Goal: Task Accomplishment & Management: Complete application form

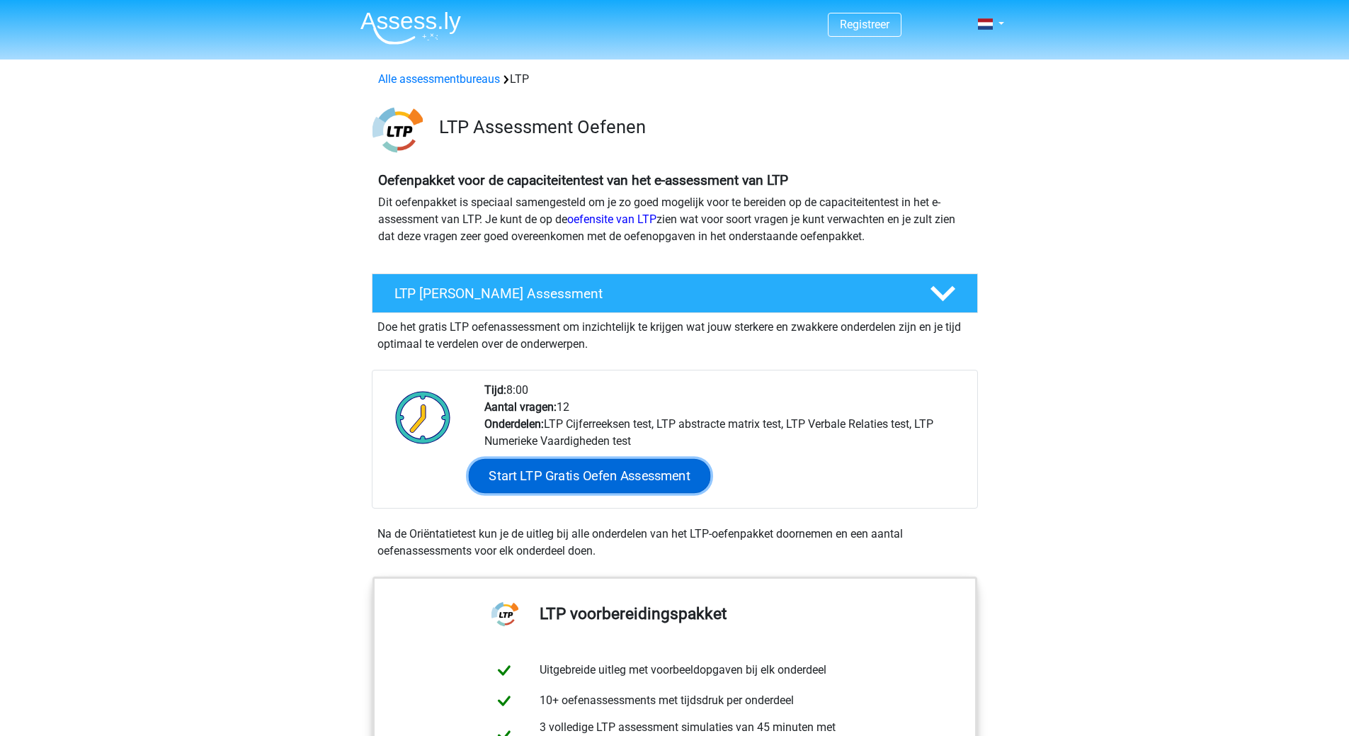
click at [593, 478] on link "Start LTP Gratis Oefen Assessment" at bounding box center [589, 476] width 242 height 34
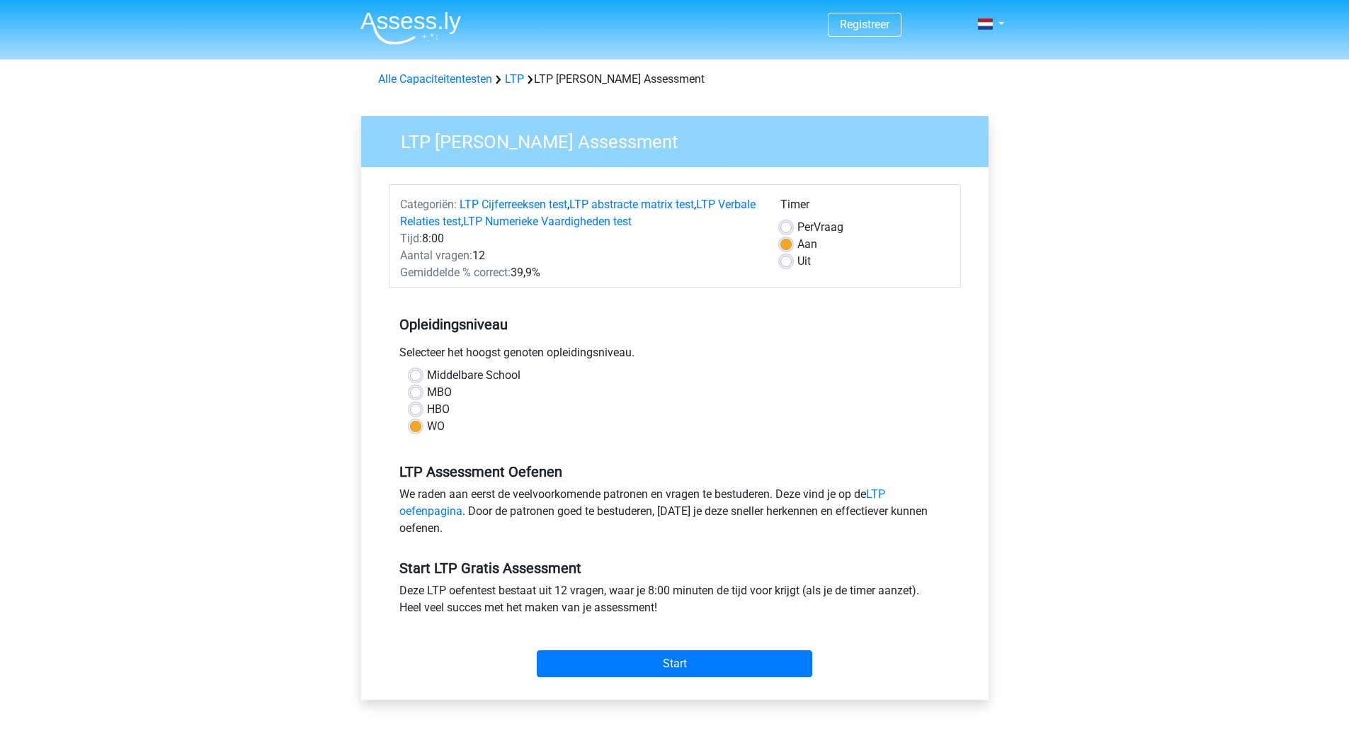
click at [428, 406] on label "HBO" at bounding box center [438, 409] width 23 height 17
click at [421, 406] on input "HBO" at bounding box center [415, 408] width 11 height 14
radio input "true"
click at [647, 662] on input "Start" at bounding box center [674, 663] width 275 height 27
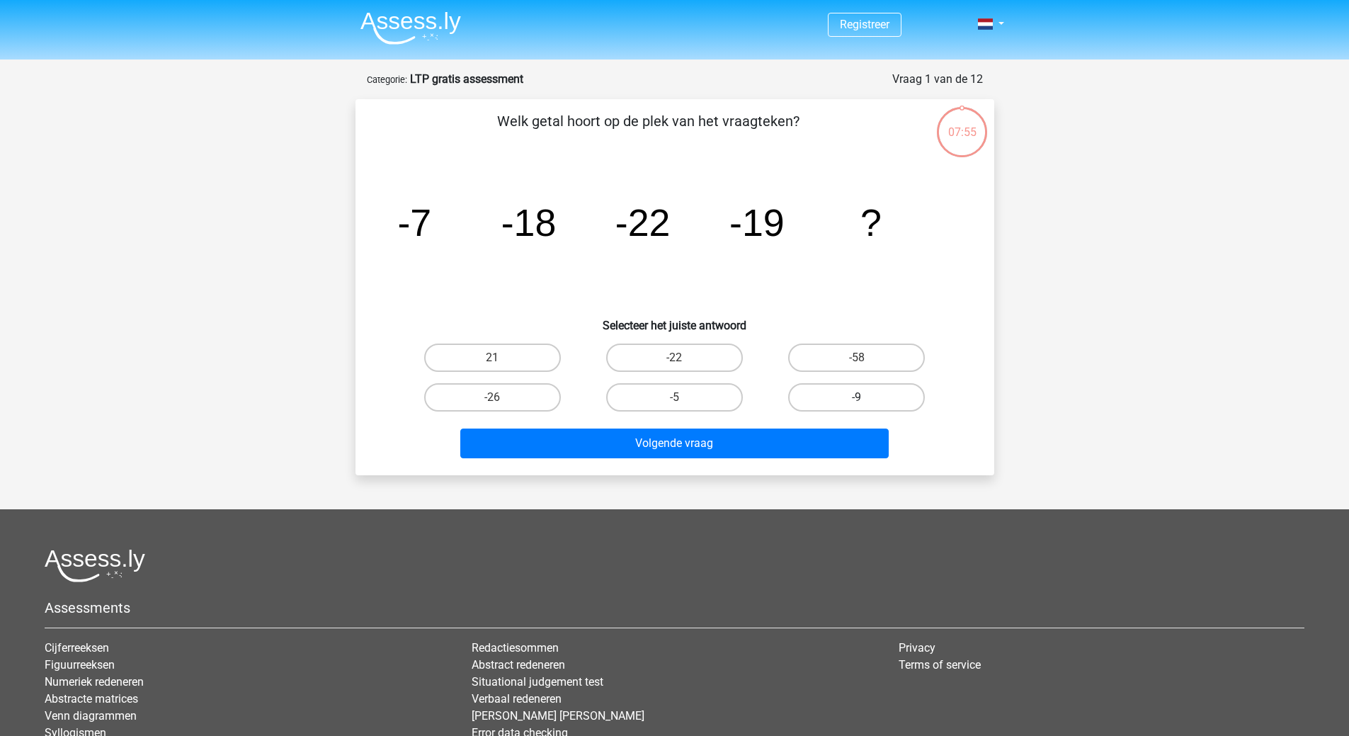
click at [870, 397] on label "-9" at bounding box center [856, 397] width 137 height 28
click at [866, 397] on input "-9" at bounding box center [861, 401] width 9 height 9
radio input "true"
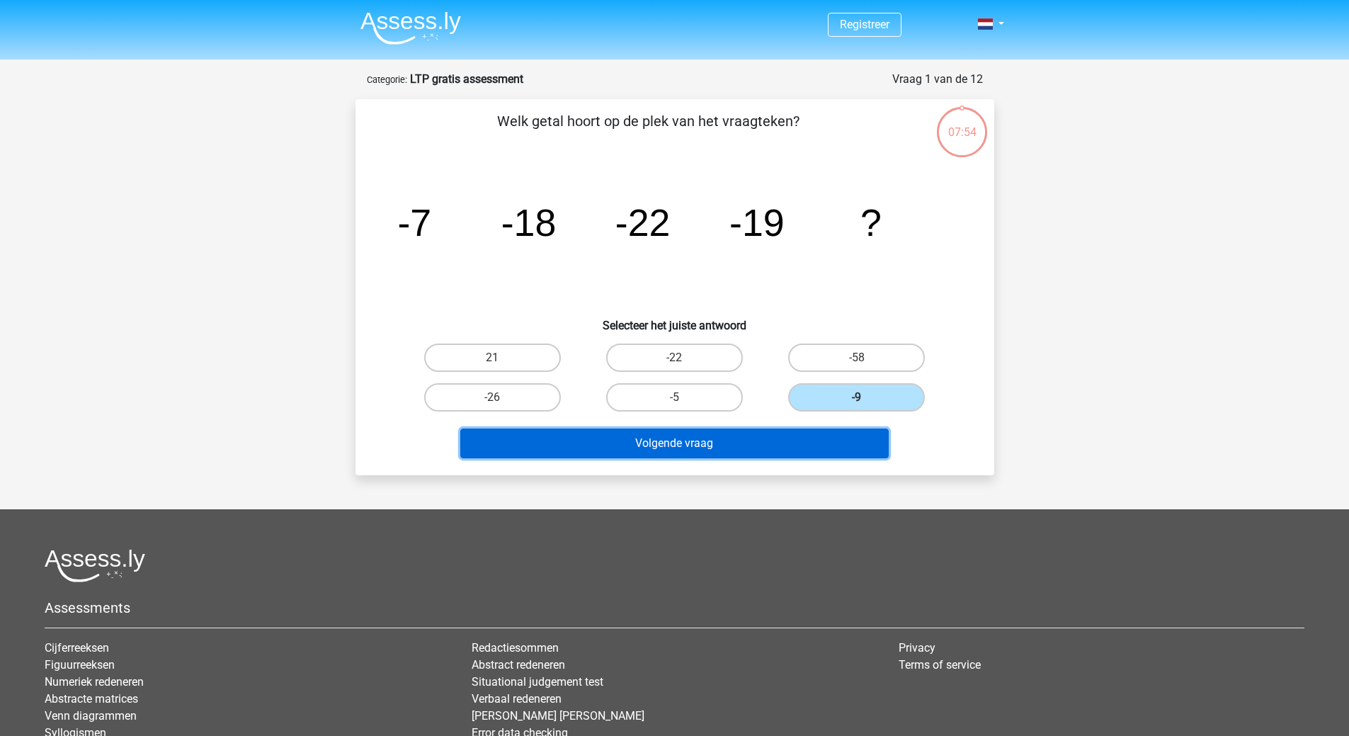
click at [687, 450] on button "Volgende vraag" at bounding box center [674, 443] width 428 height 30
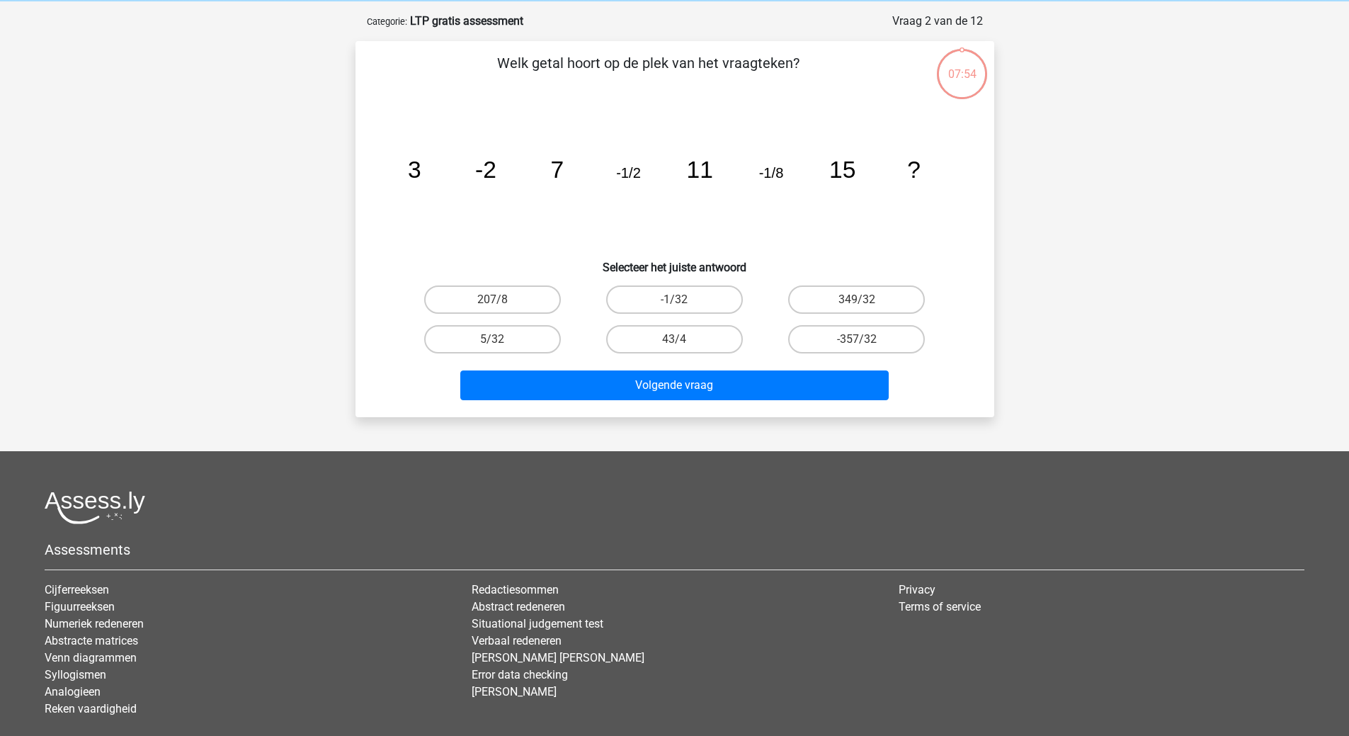
scroll to position [71, 0]
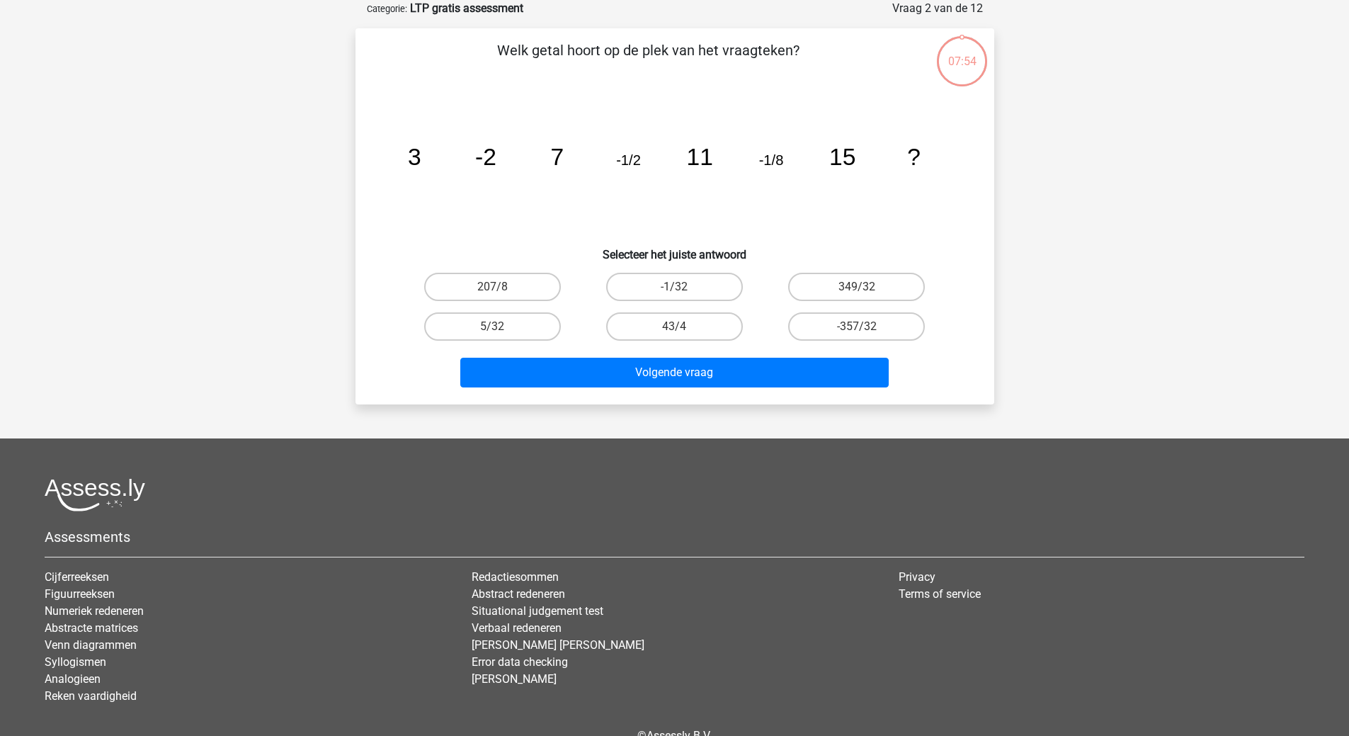
click at [686, 351] on div "Volgende vraag" at bounding box center [674, 369] width 593 height 47
click at [682, 279] on label "-1/32" at bounding box center [674, 287] width 137 height 28
click at [682, 287] on input "-1/32" at bounding box center [678, 291] width 9 height 9
radio input "true"
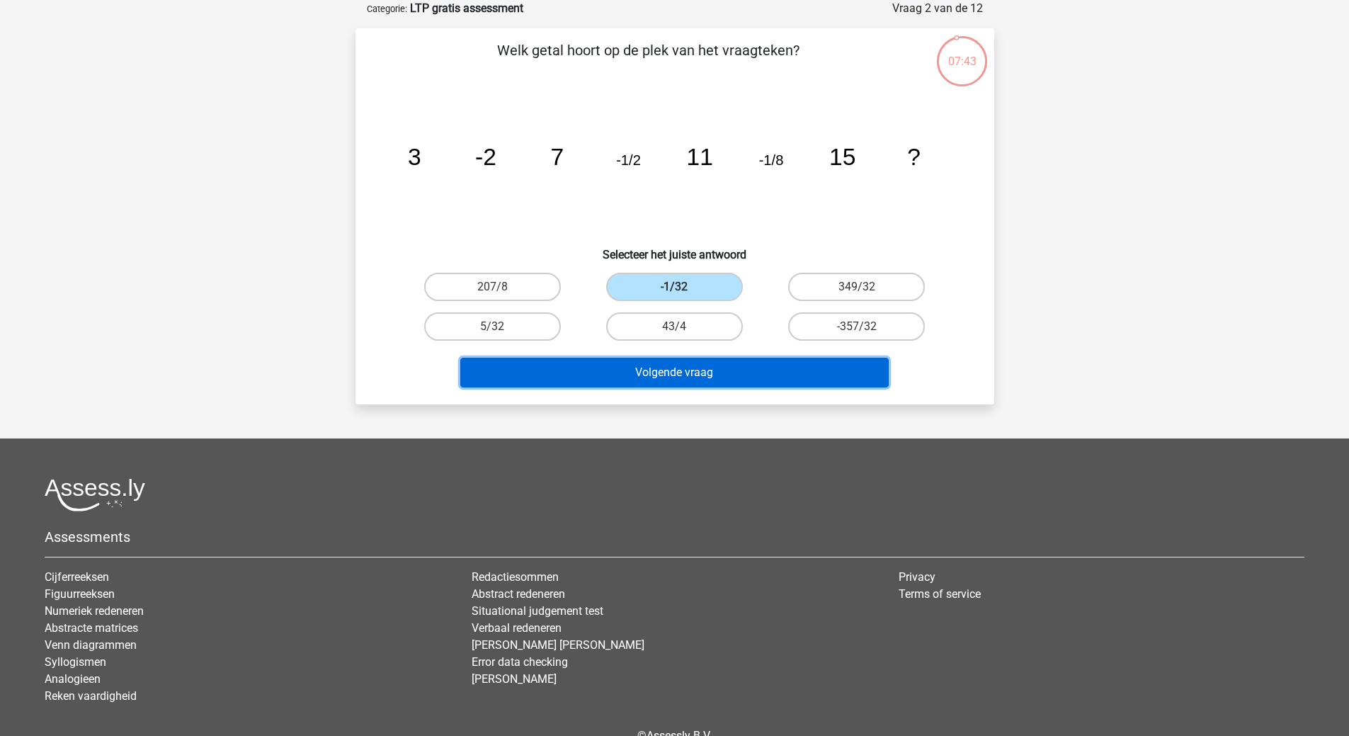
click at [676, 373] on button "Volgende vraag" at bounding box center [674, 373] width 428 height 30
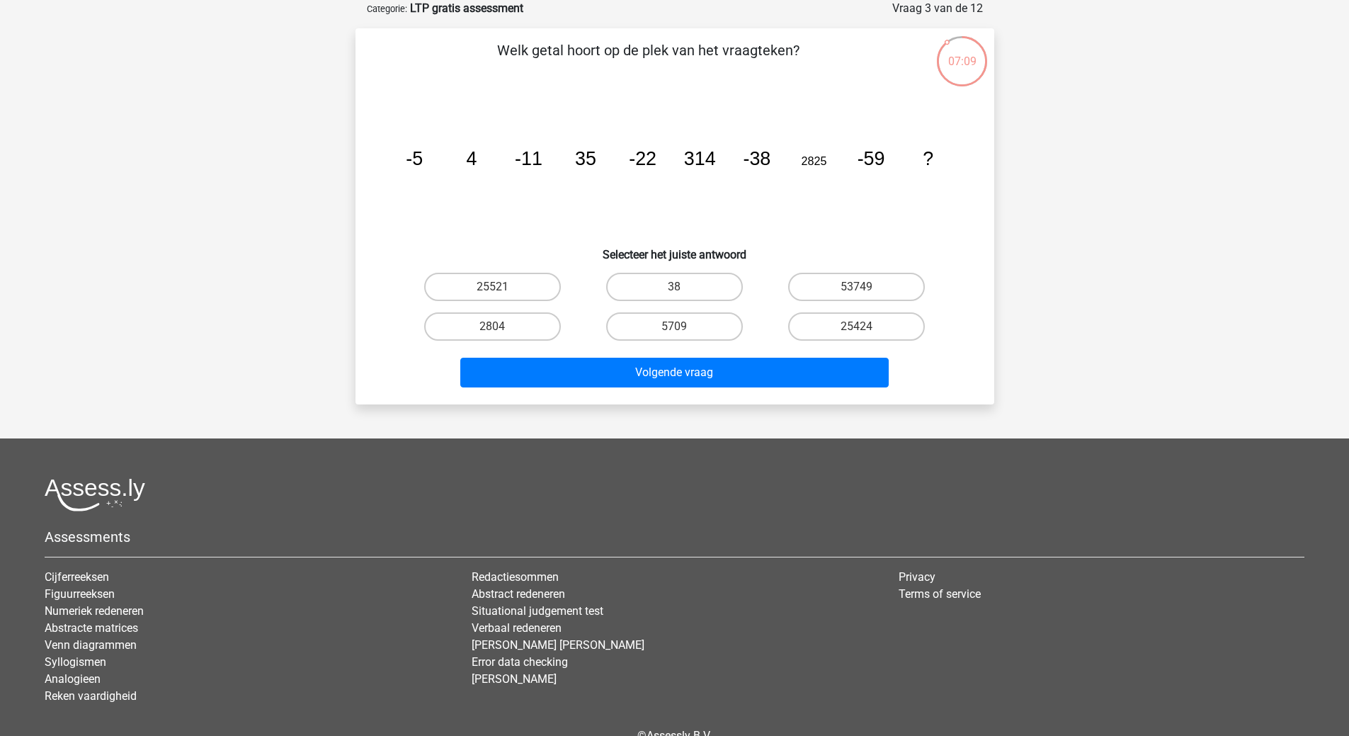
drag, startPoint x: 875, startPoint y: 320, endPoint x: 826, endPoint y: 346, distance: 55.1
click at [875, 321] on label "25424" at bounding box center [856, 326] width 137 height 28
click at [866, 326] on input "25424" at bounding box center [861, 330] width 9 height 9
radio input "true"
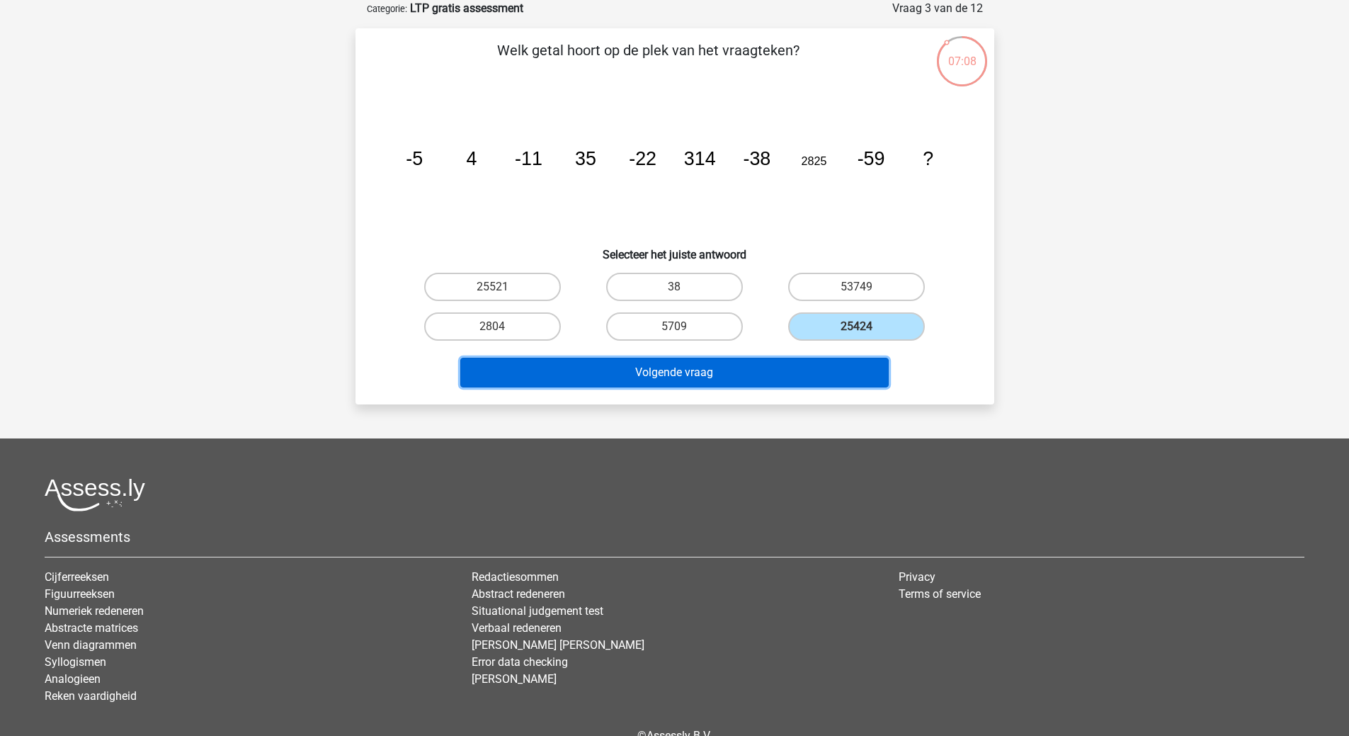
click at [659, 372] on button "Volgende vraag" at bounding box center [674, 373] width 428 height 30
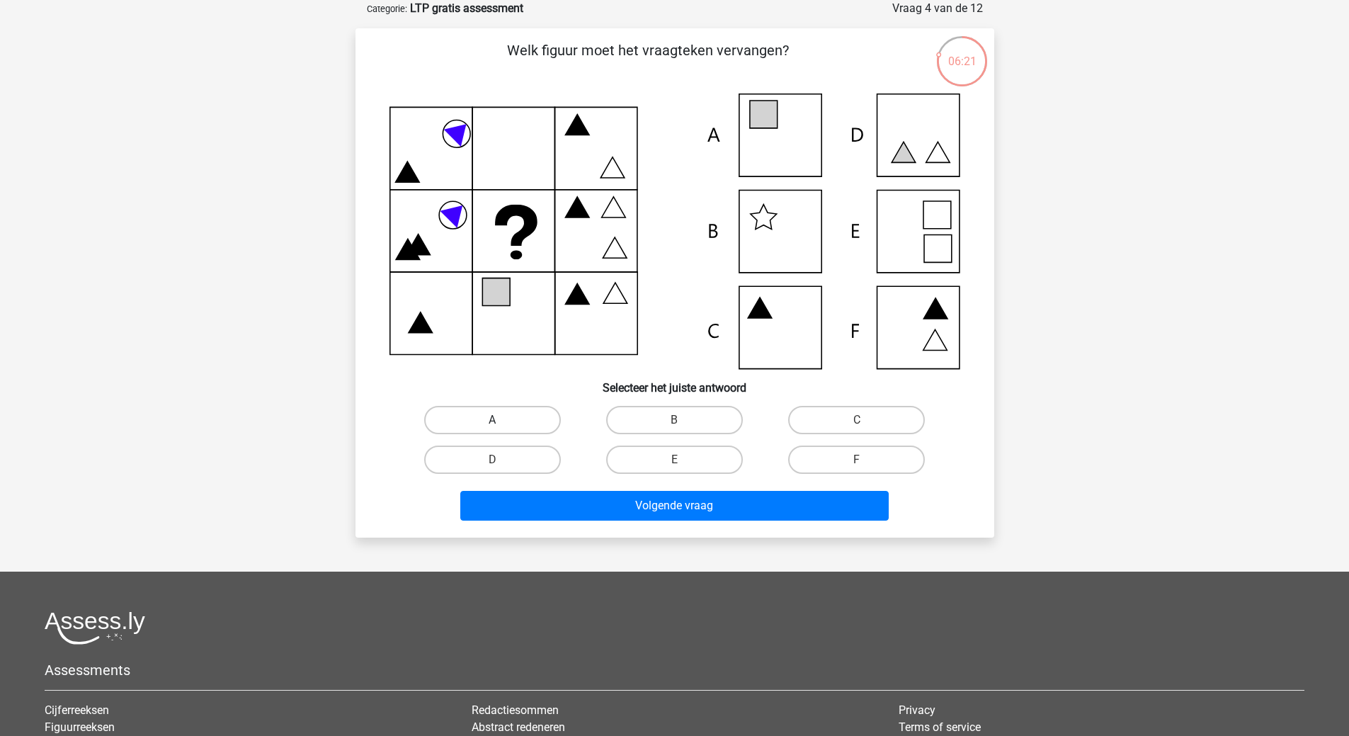
click at [511, 416] on label "A" at bounding box center [492, 420] width 137 height 28
click at [501, 420] on input "A" at bounding box center [496, 424] width 9 height 9
radio input "true"
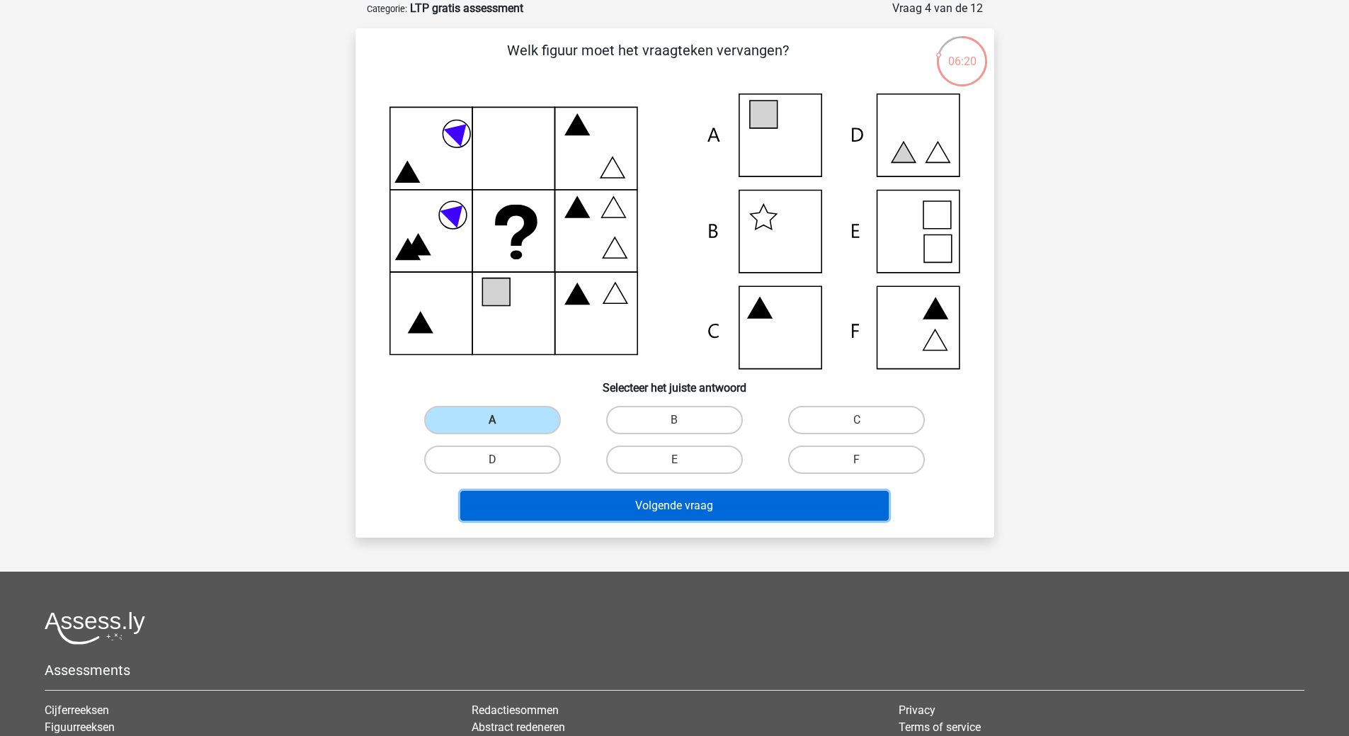
click at [672, 491] on button "Volgende vraag" at bounding box center [674, 506] width 428 height 30
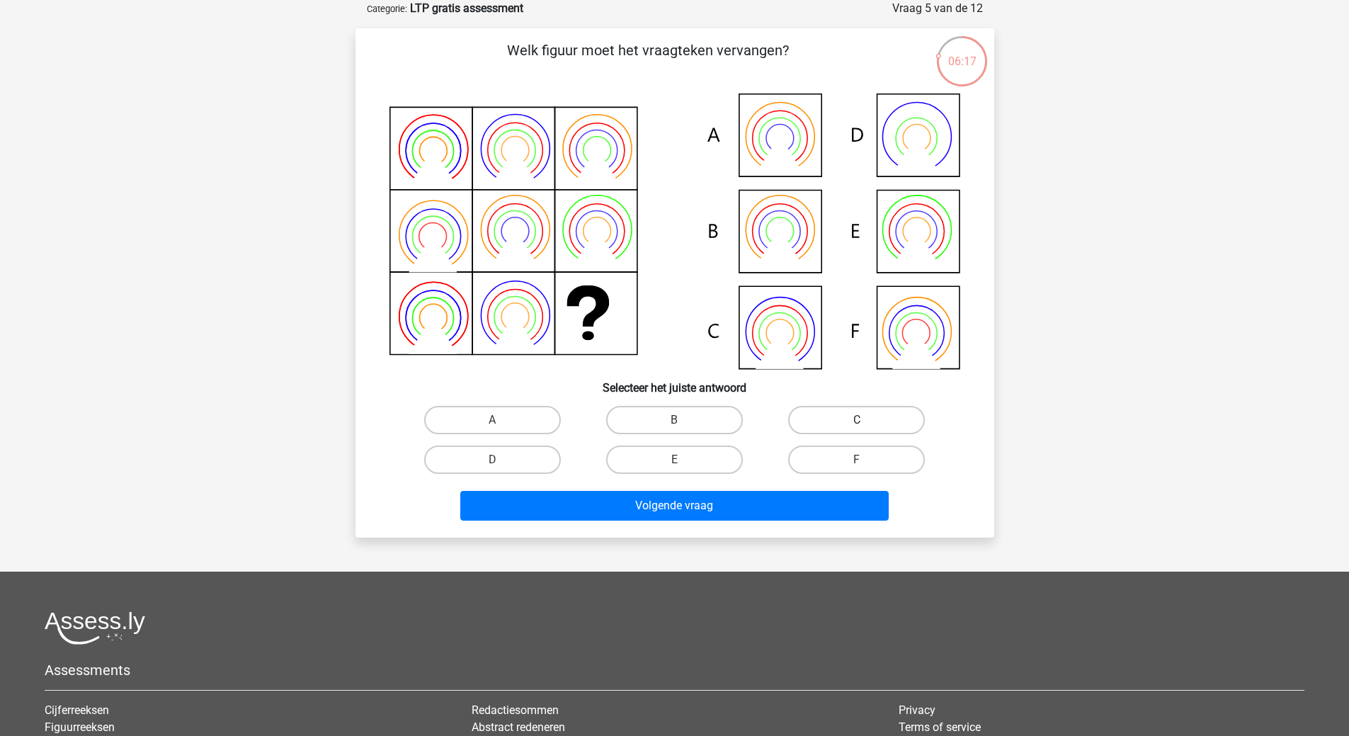
click at [831, 411] on label "C" at bounding box center [856, 420] width 137 height 28
click at [857, 420] on input "C" at bounding box center [861, 424] width 9 height 9
radio input "true"
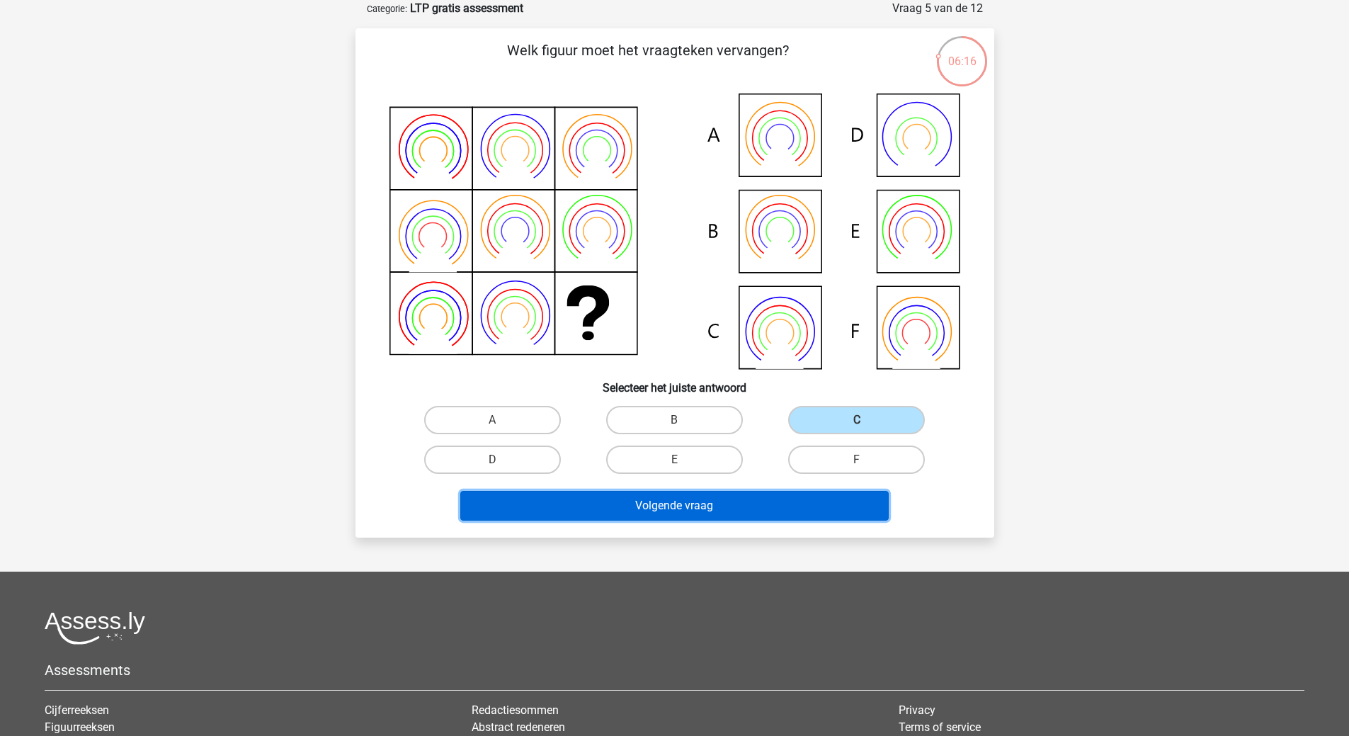
click at [651, 501] on button "Volgende vraag" at bounding box center [674, 506] width 428 height 30
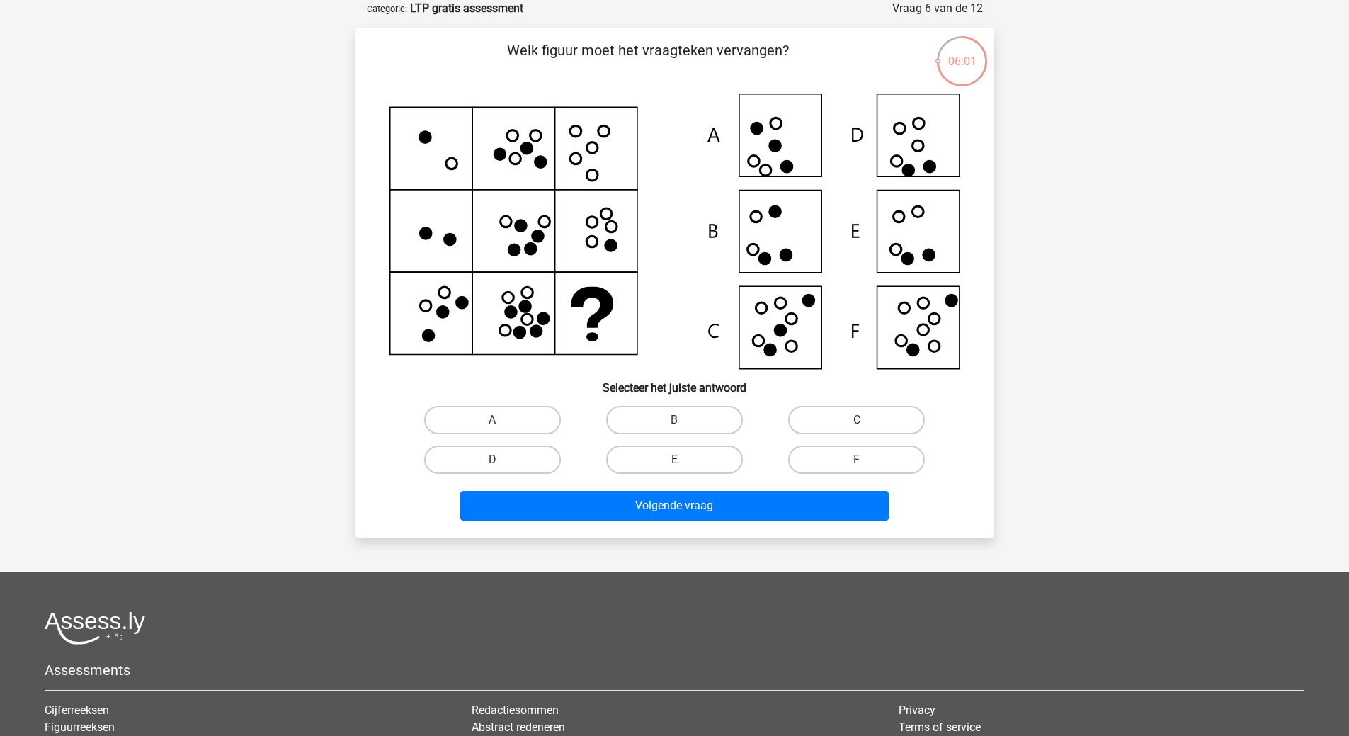
click at [702, 452] on label "E" at bounding box center [674, 459] width 137 height 28
click at [683, 460] on input "E" at bounding box center [678, 464] width 9 height 9
radio input "true"
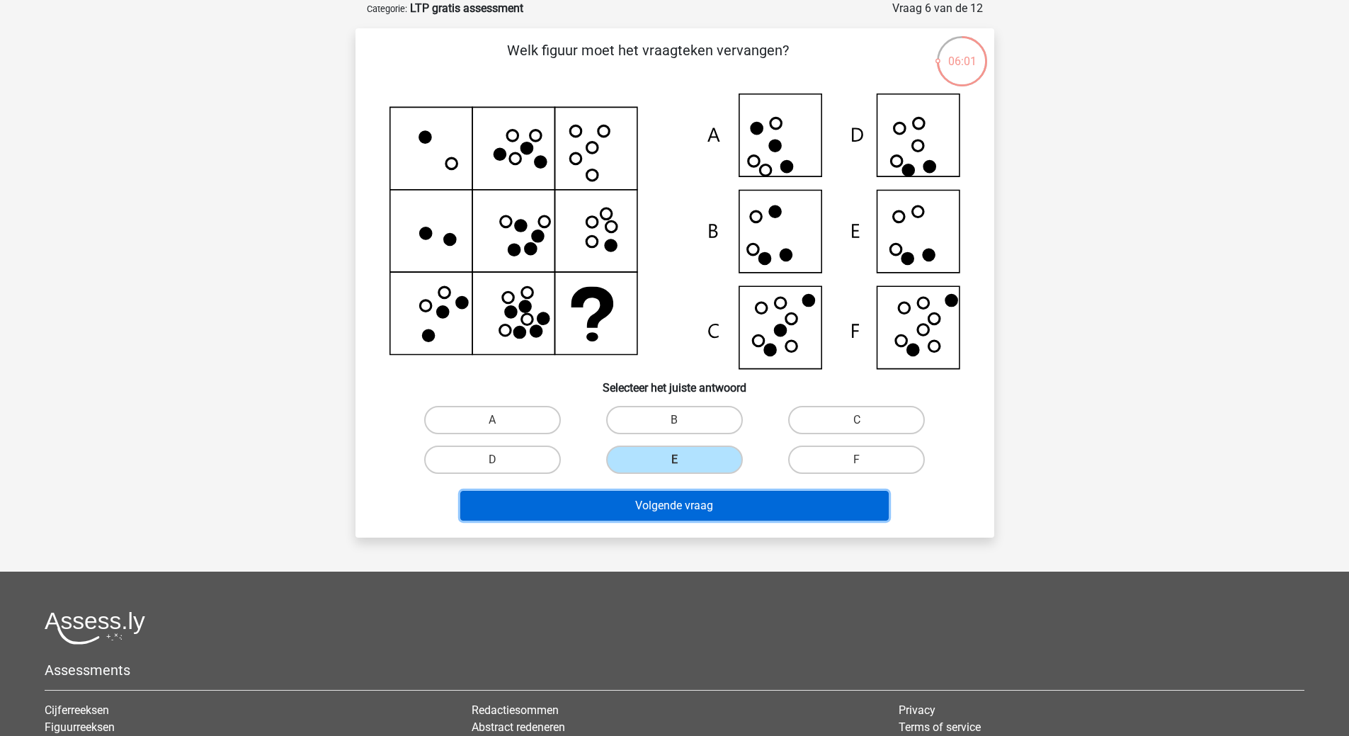
click at [673, 510] on button "Volgende vraag" at bounding box center [674, 506] width 428 height 30
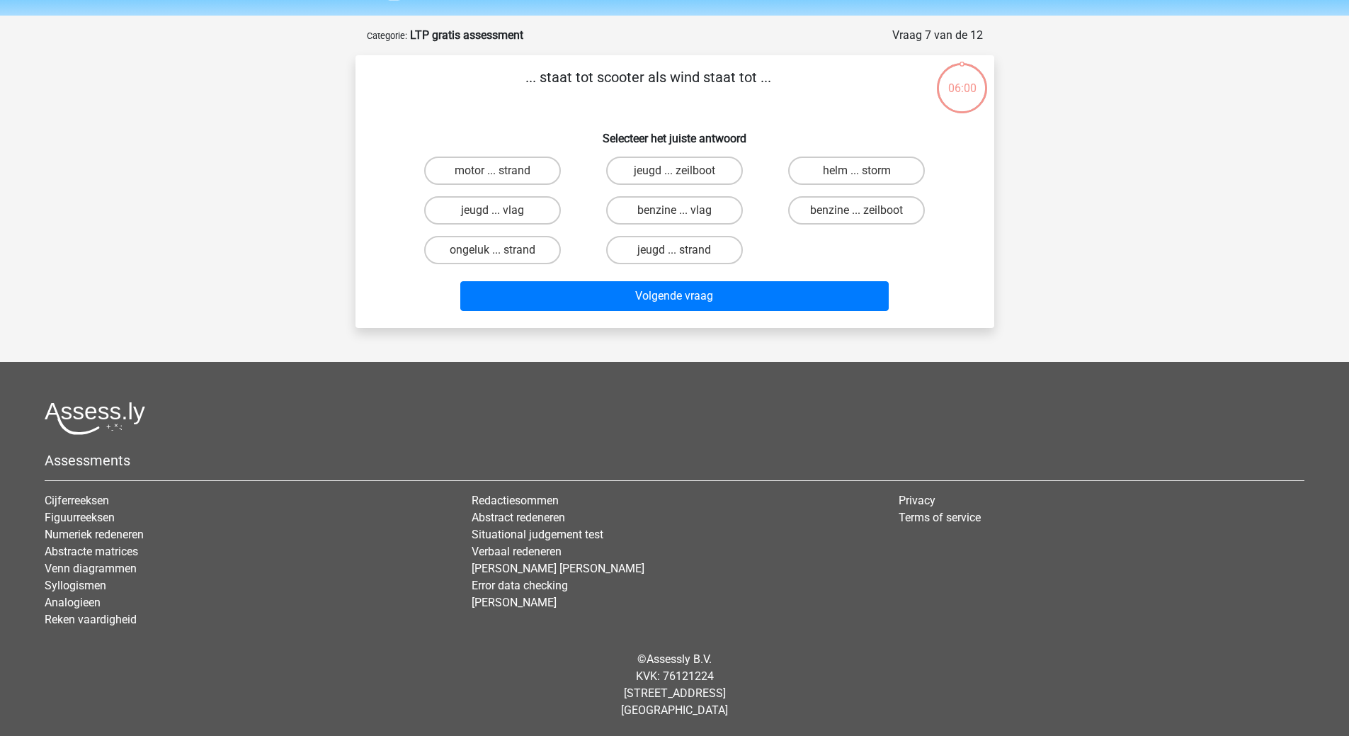
scroll to position [44, 0]
click at [650, 210] on label "benzine ... vlag" at bounding box center [674, 210] width 137 height 28
click at [674, 210] on input "benzine ... vlag" at bounding box center [678, 214] width 9 height 9
radio input "true"
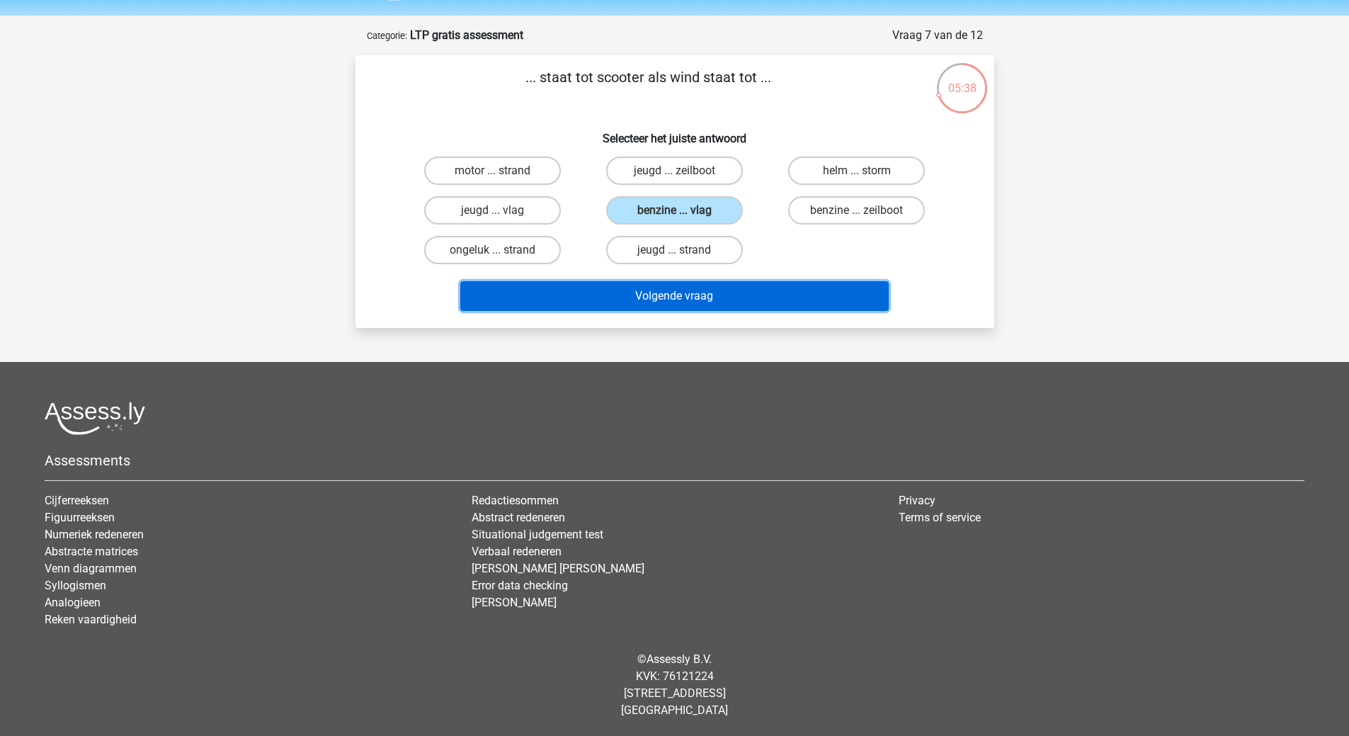
click at [644, 294] on button "Volgende vraag" at bounding box center [674, 296] width 428 height 30
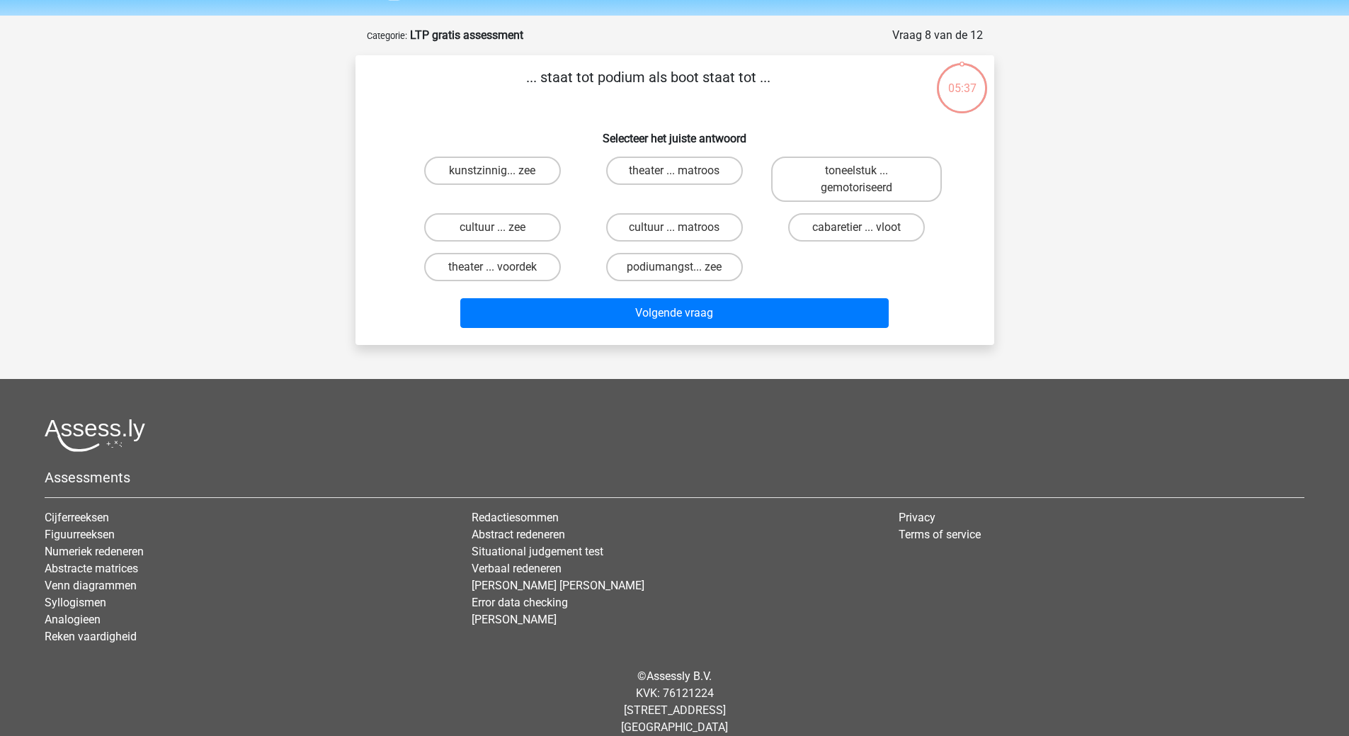
scroll to position [61, 0]
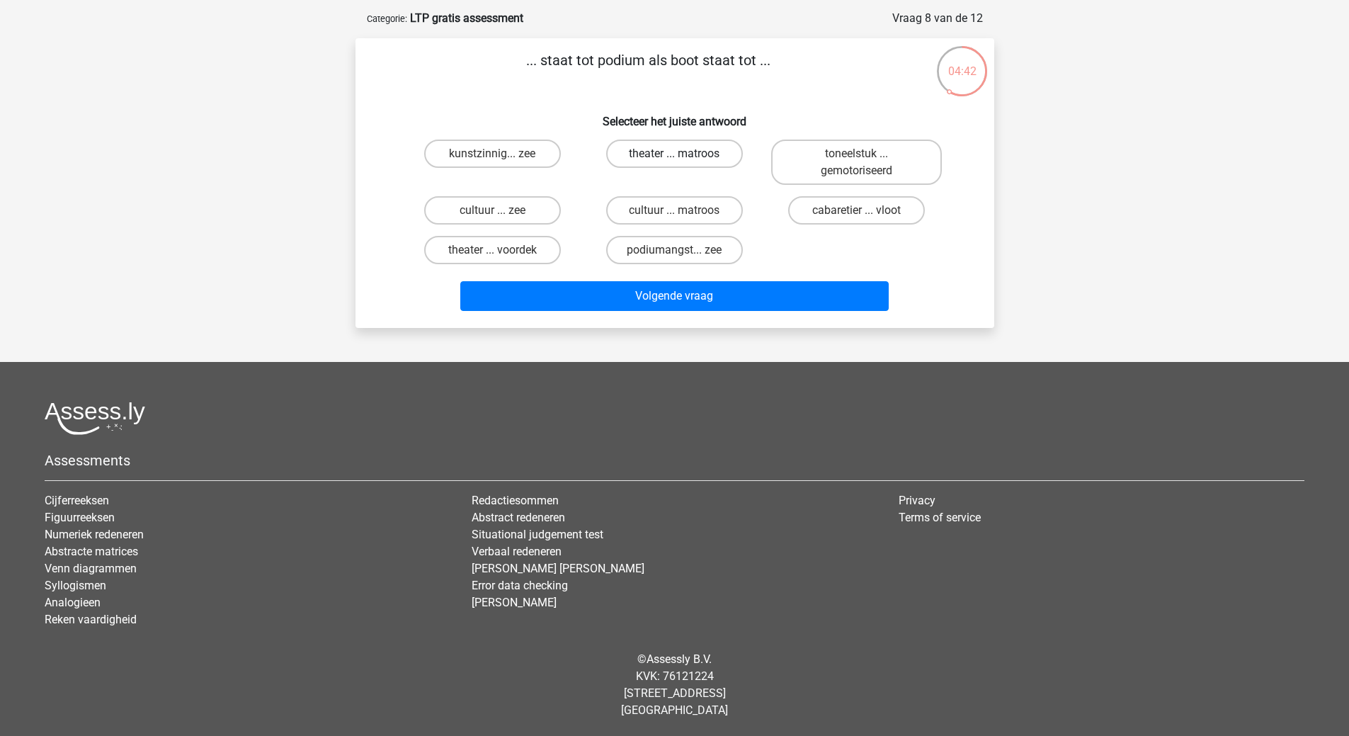
click at [668, 147] on label "theater ... matroos" at bounding box center [674, 154] width 137 height 28
click at [674, 154] on input "theater ... matroos" at bounding box center [678, 158] width 9 height 9
radio input "true"
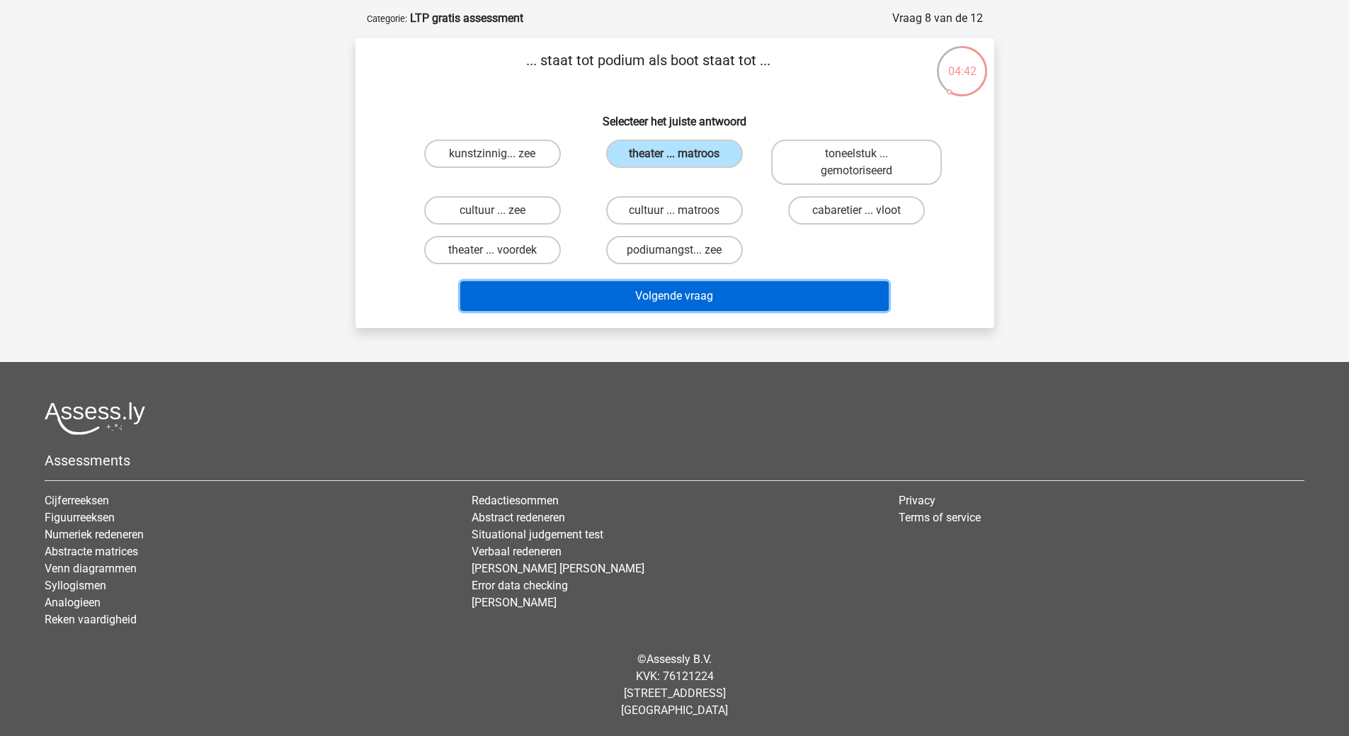
click at [671, 290] on button "Volgende vraag" at bounding box center [674, 296] width 428 height 30
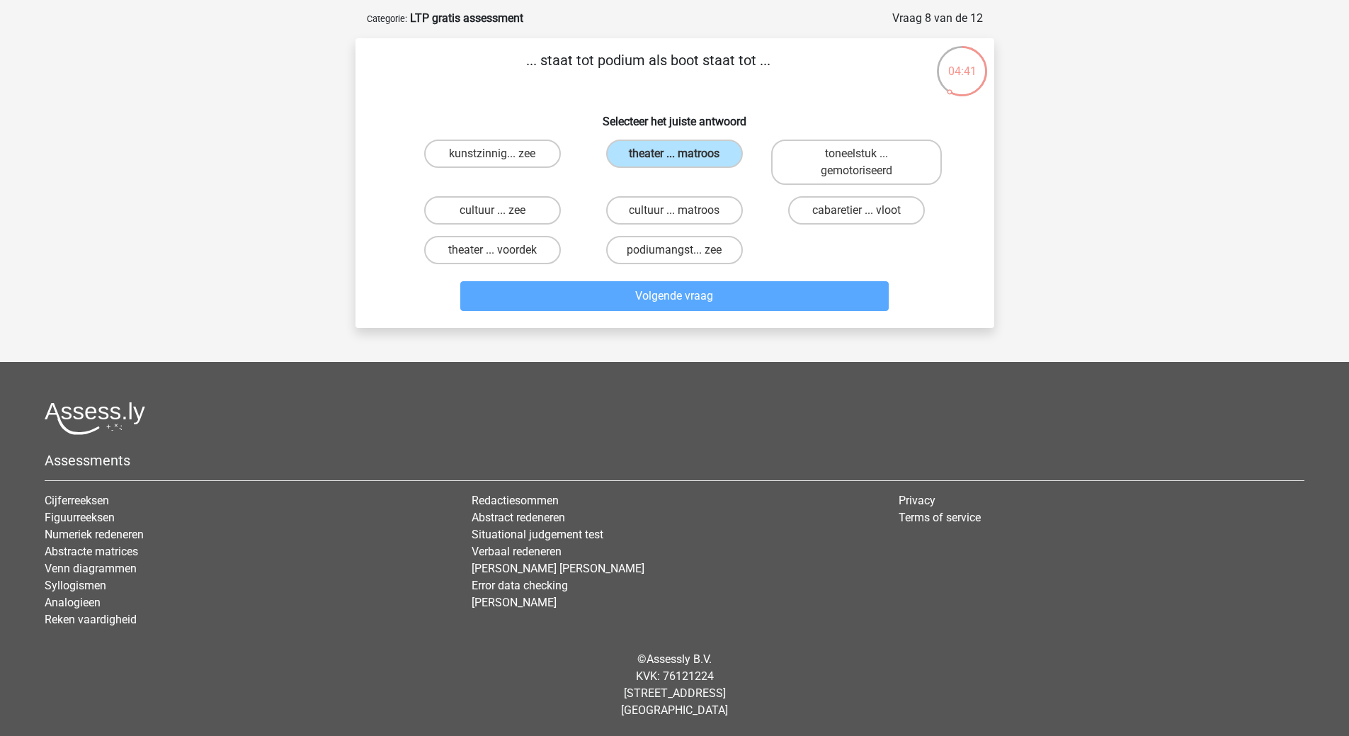
scroll to position [44, 0]
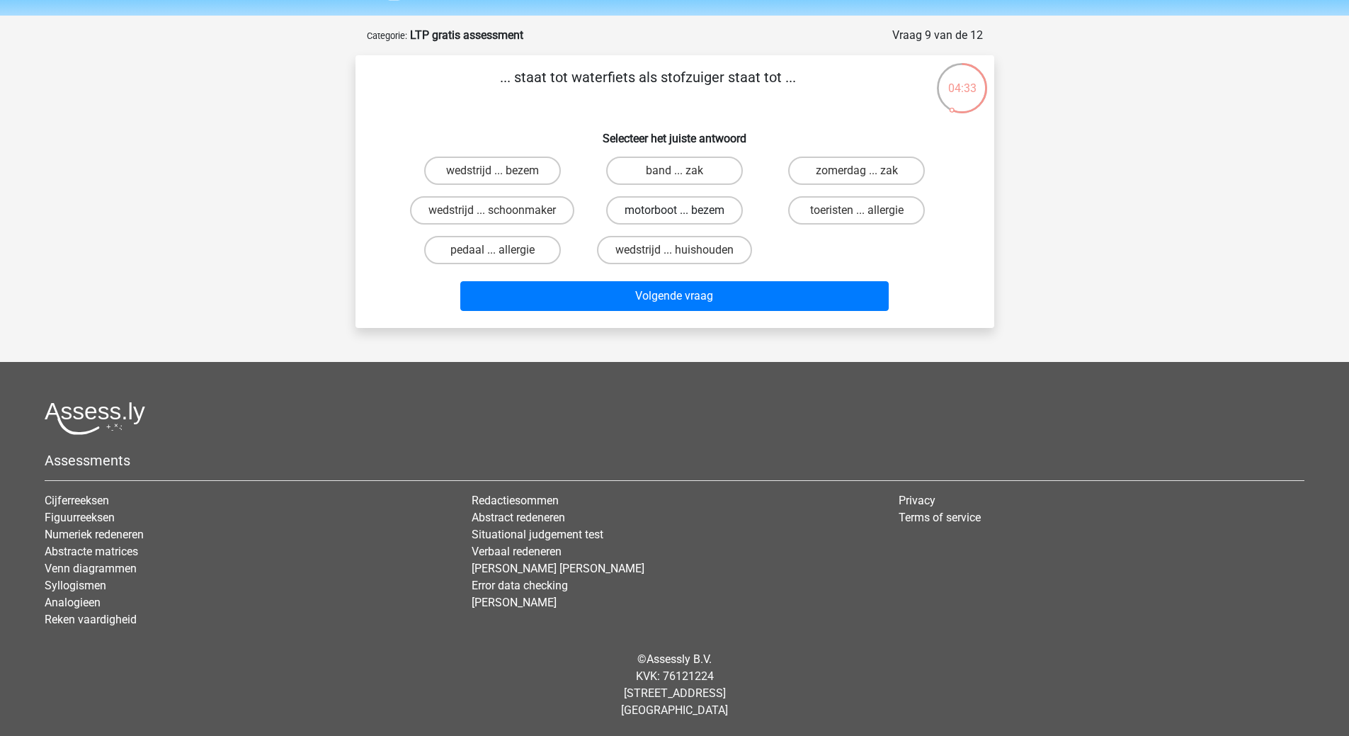
click at [658, 207] on label "motorboot ... bezem" at bounding box center [674, 210] width 137 height 28
click at [674, 210] on input "motorboot ... bezem" at bounding box center [678, 214] width 9 height 9
radio input "true"
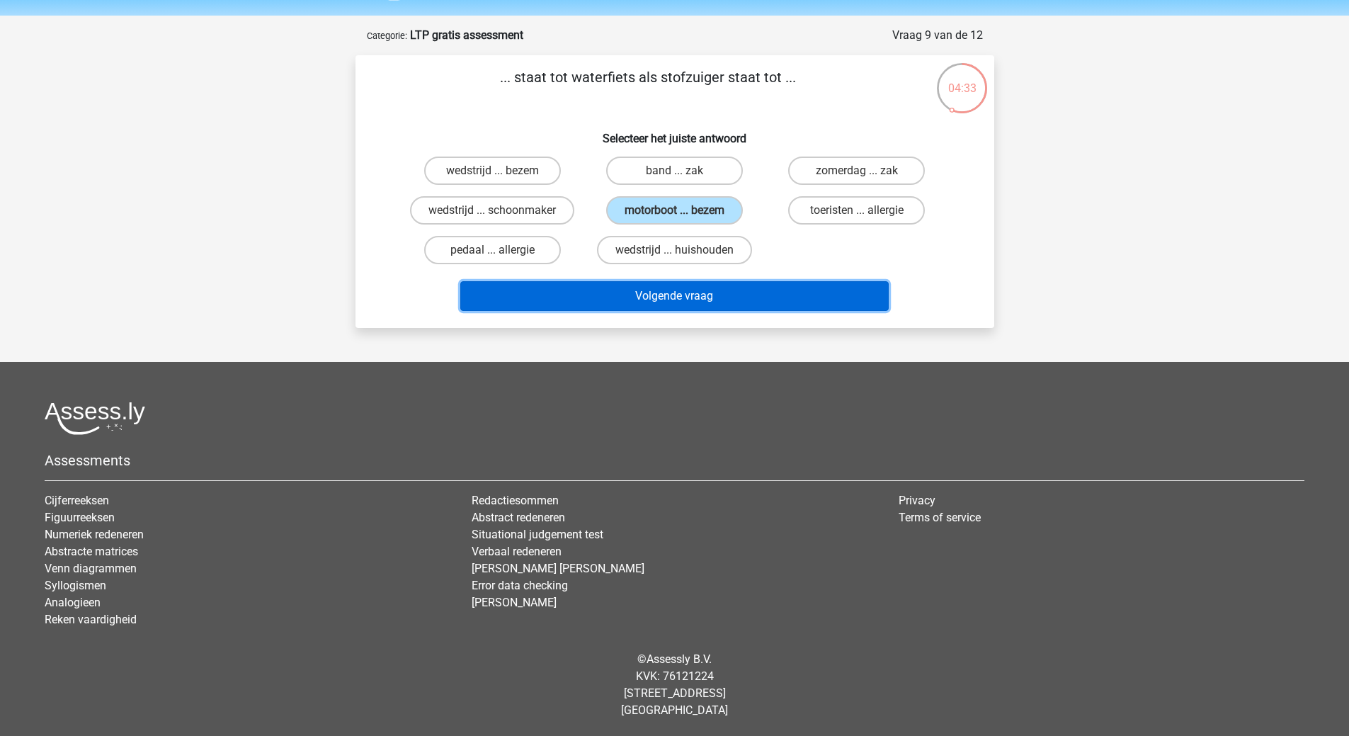
click at [657, 302] on button "Volgende vraag" at bounding box center [674, 296] width 428 height 30
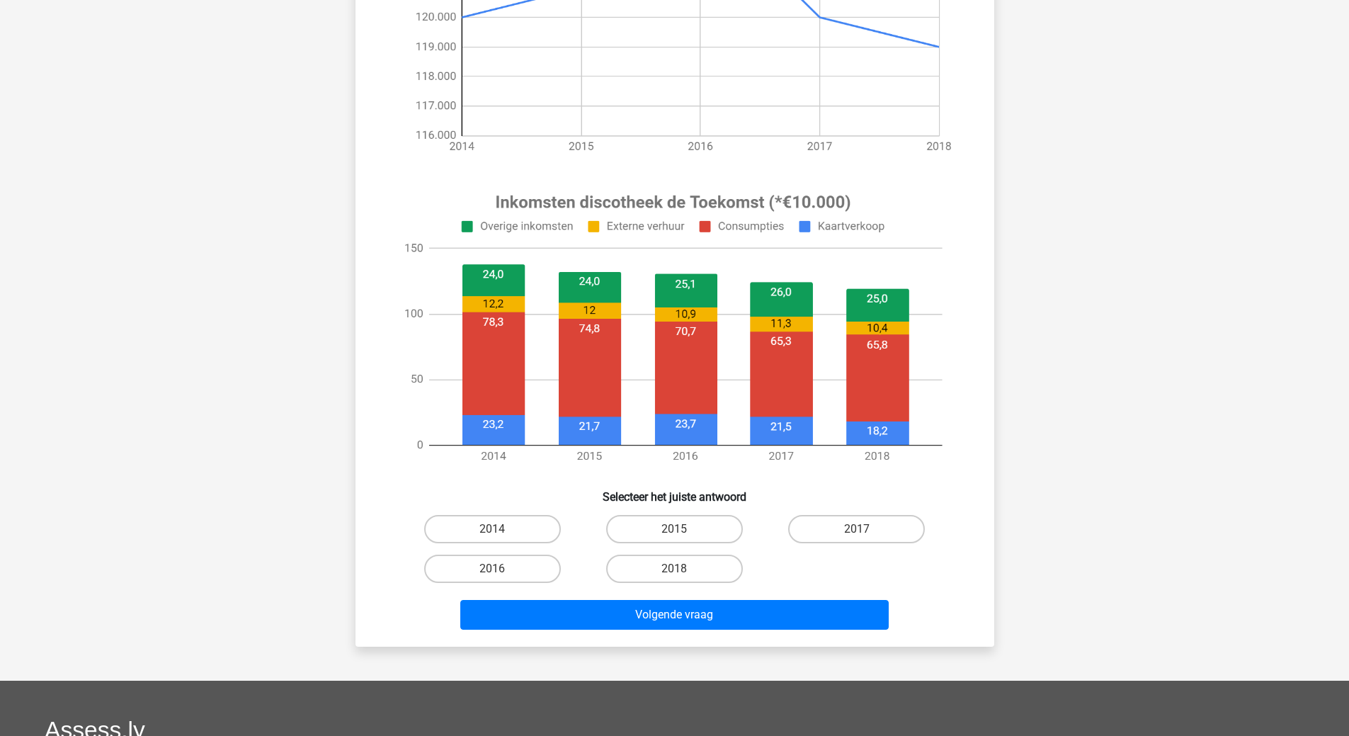
scroll to position [354, 0]
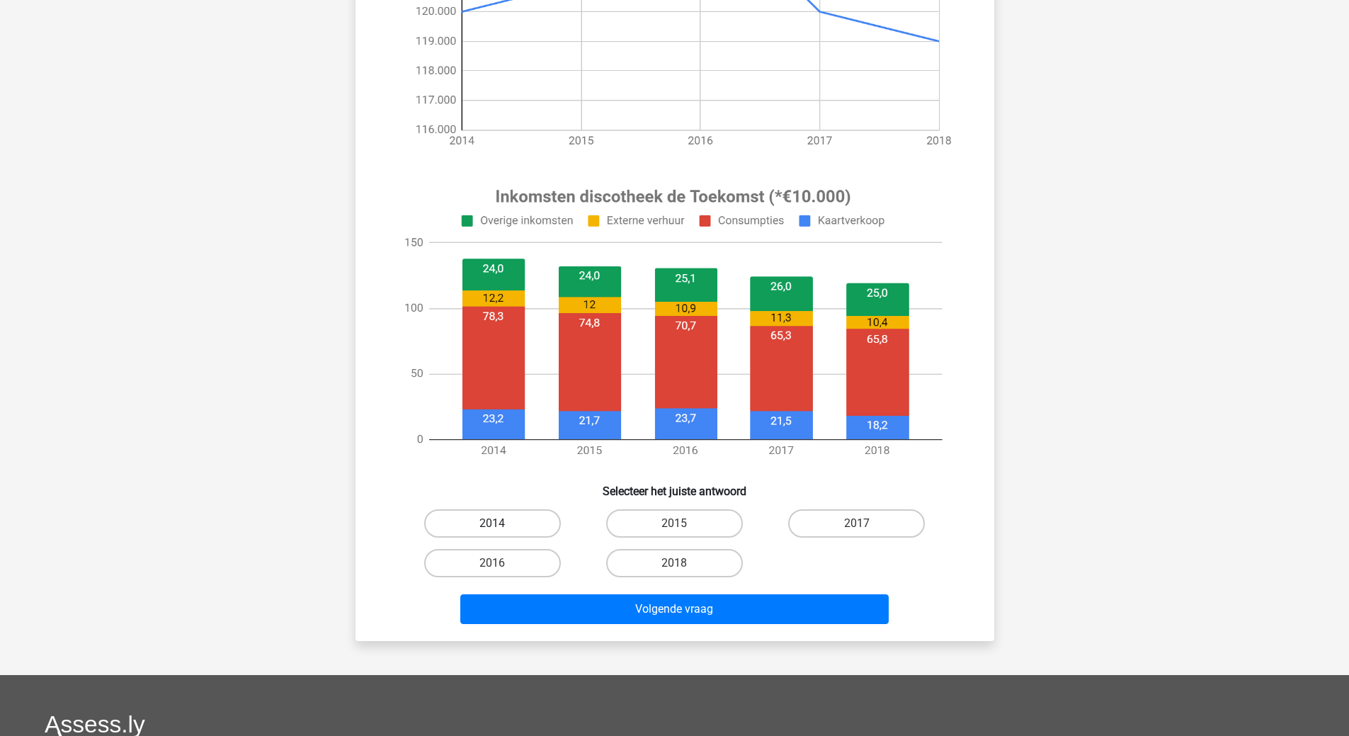
click at [505, 520] on label "2014" at bounding box center [492, 523] width 137 height 28
click at [501, 523] on input "2014" at bounding box center [496, 527] width 9 height 9
radio input "true"
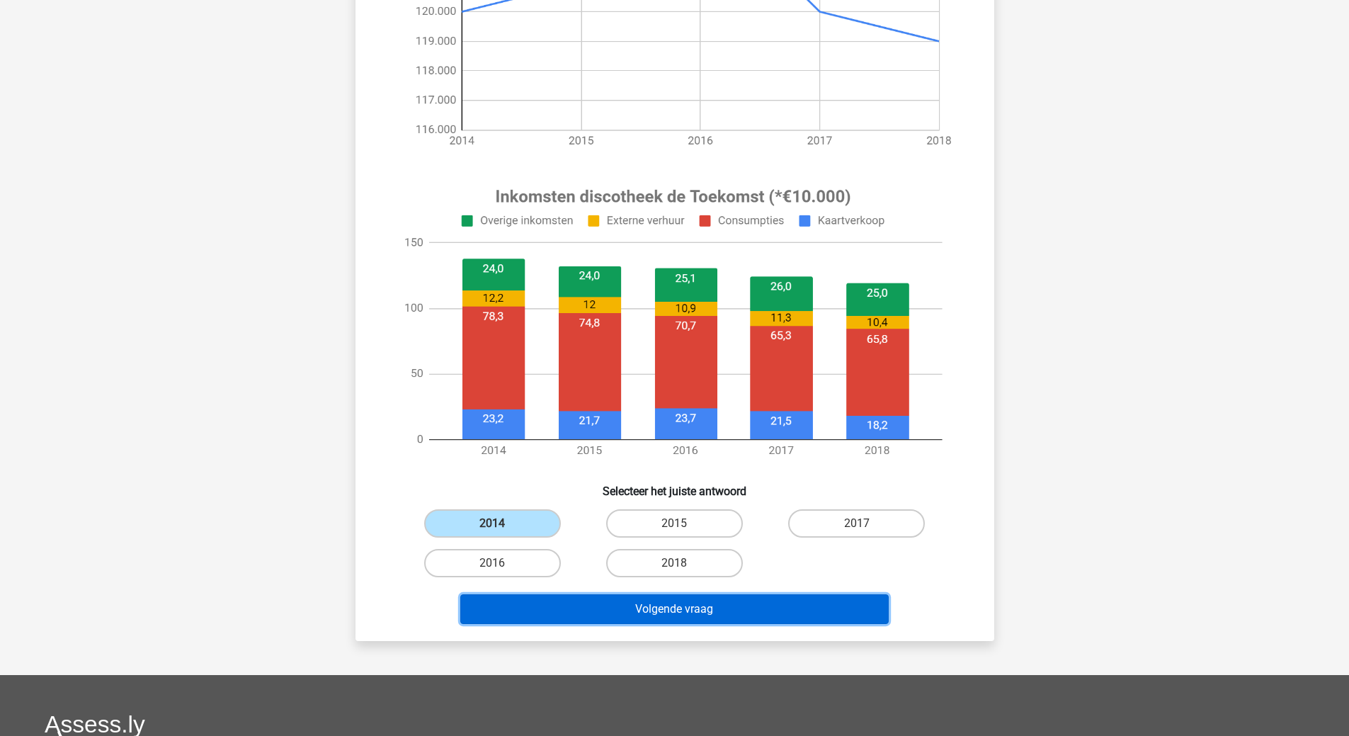
click at [667, 615] on button "Volgende vraag" at bounding box center [674, 609] width 428 height 30
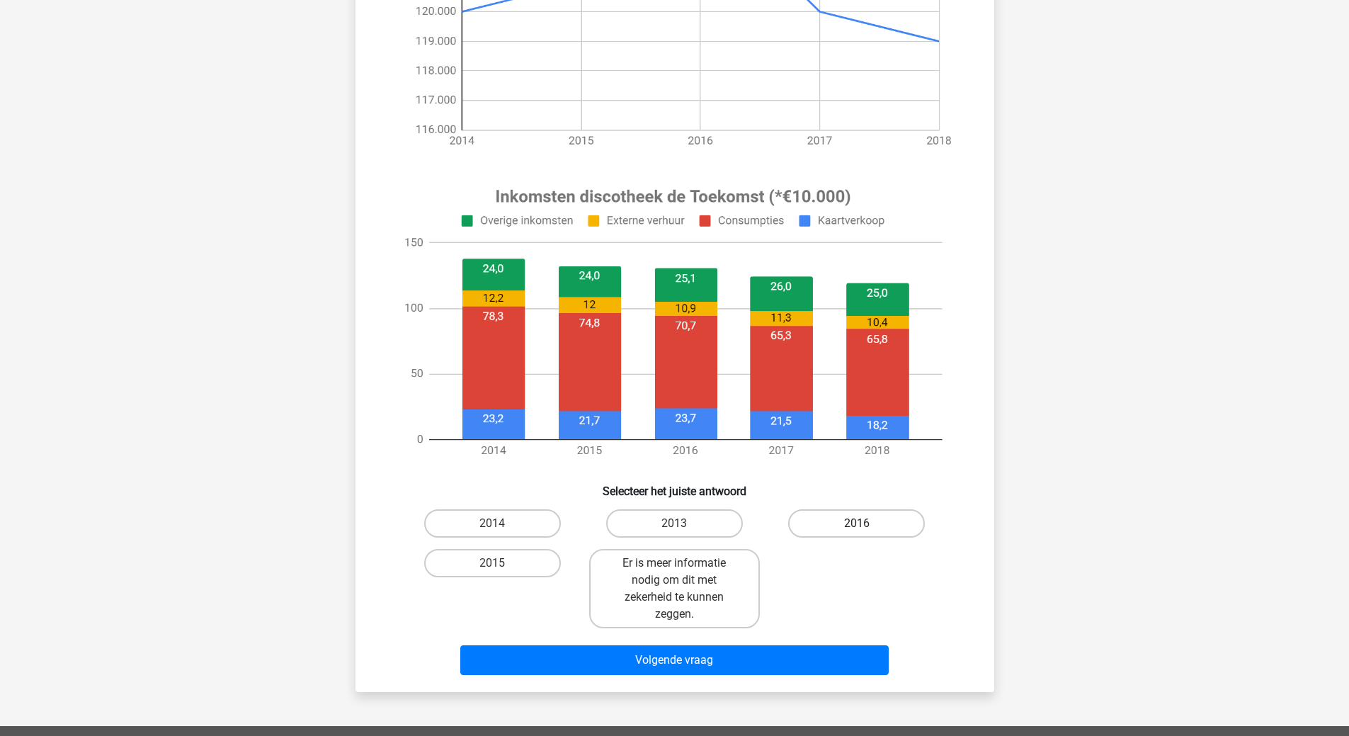
click at [878, 522] on label "2016" at bounding box center [856, 523] width 137 height 28
click at [866, 523] on input "2016" at bounding box center [861, 527] width 9 height 9
radio input "true"
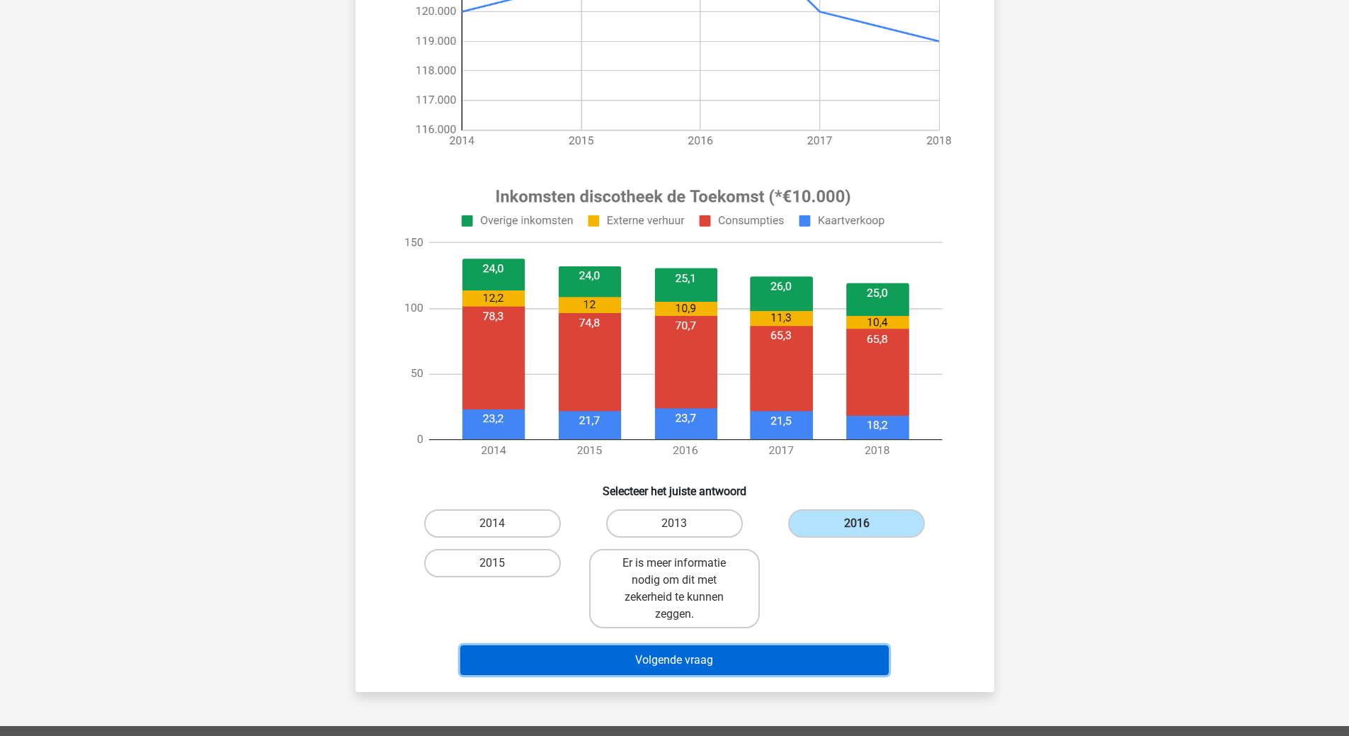
click at [715, 659] on button "Volgende vraag" at bounding box center [674, 660] width 428 height 30
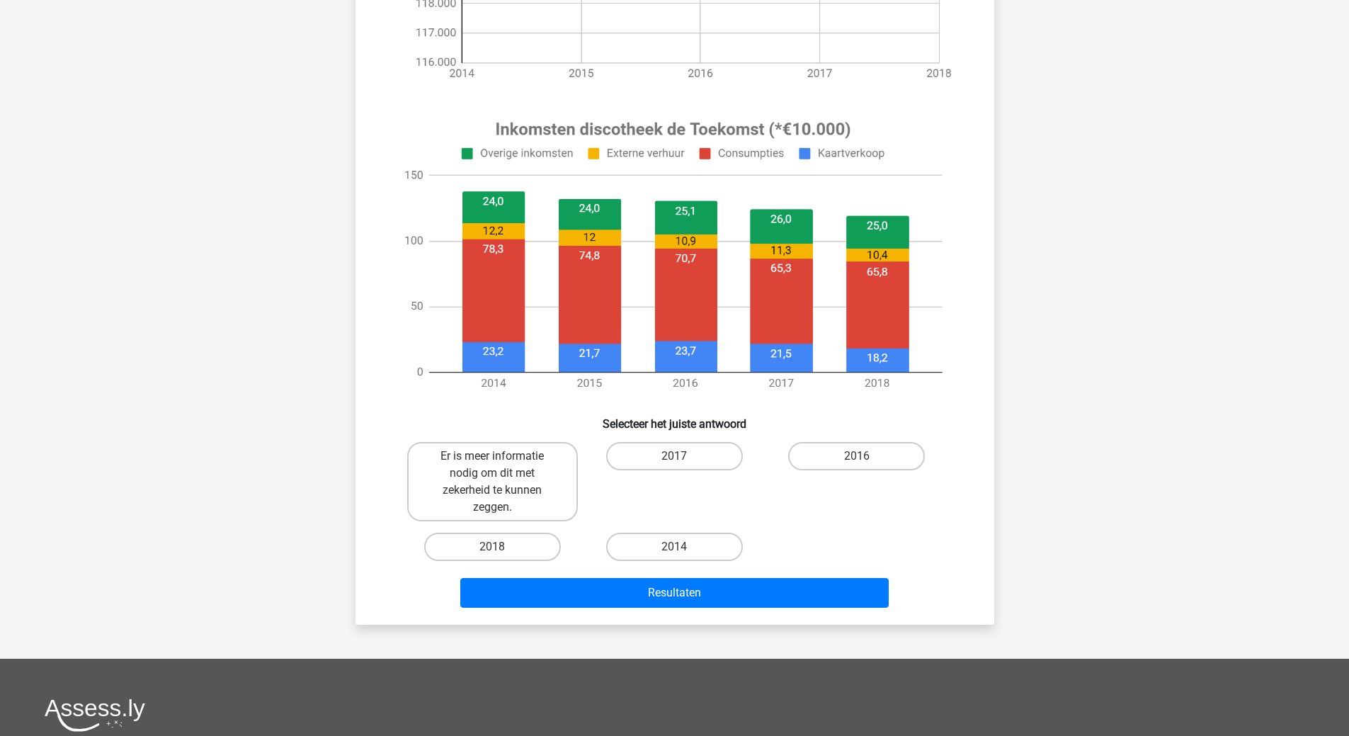
scroll to position [425, 0]
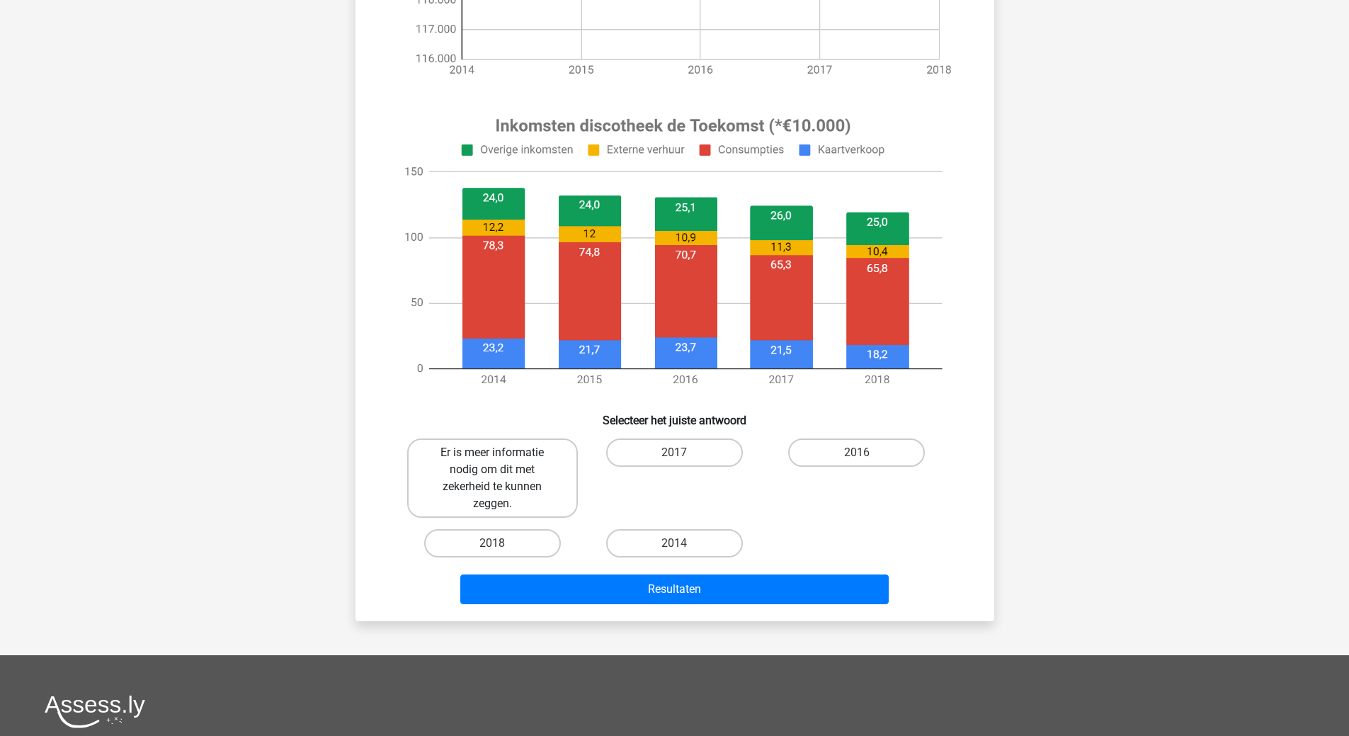
click at [489, 462] on label "Er is meer informatie nodig om dit met zekerheid te kunnen zeggen." at bounding box center [492, 477] width 171 height 79
click at [492, 462] on input "Er is meer informatie nodig om dit met zekerheid te kunnen zeggen." at bounding box center [496, 456] width 9 height 9
radio input "true"
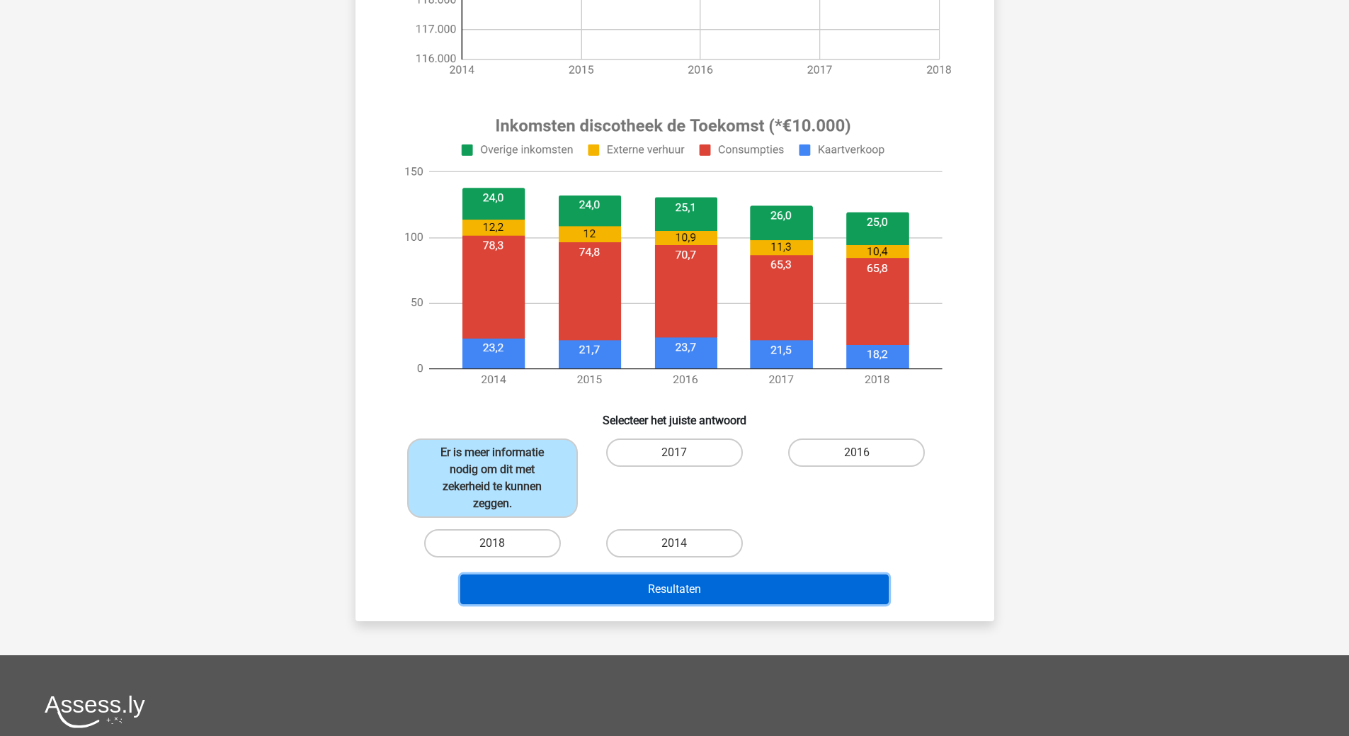
click at [669, 587] on button "Resultaten" at bounding box center [674, 589] width 428 height 30
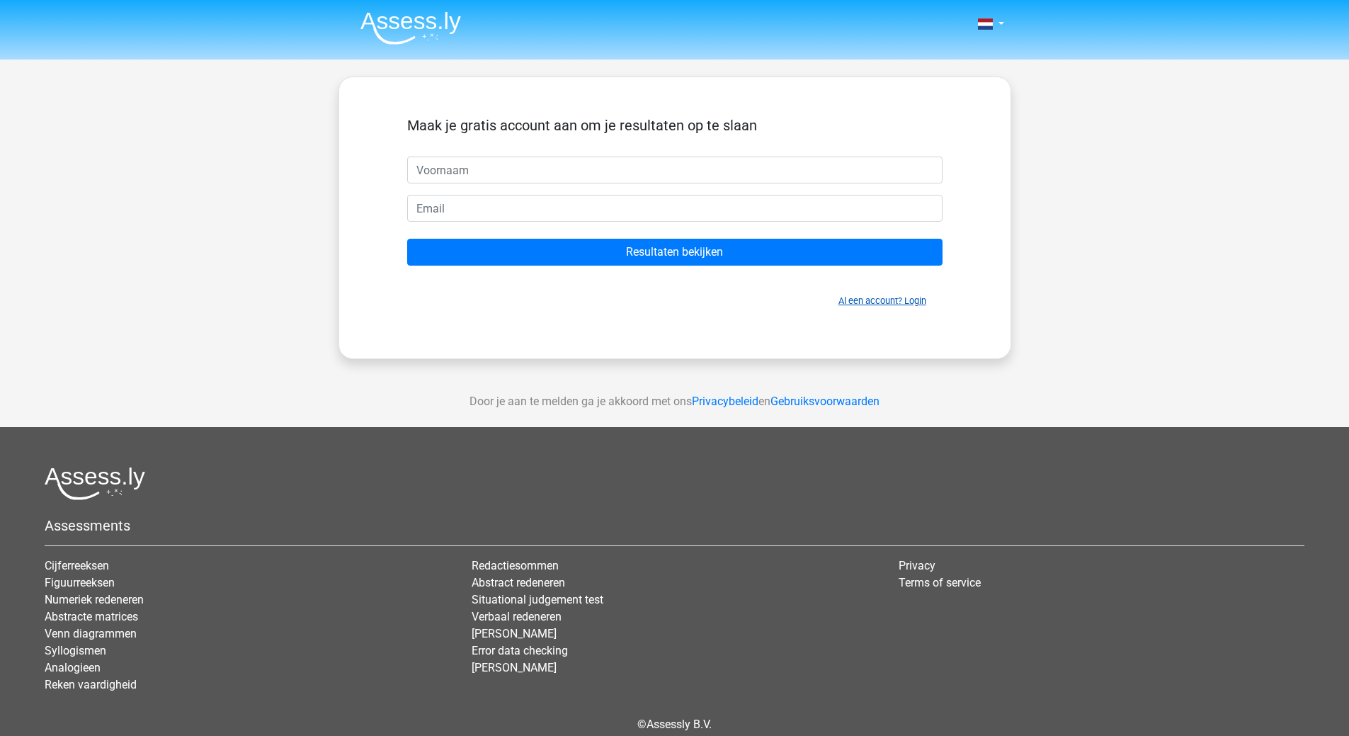
click at [865, 295] on link "Al een account? Login" at bounding box center [882, 300] width 88 height 11
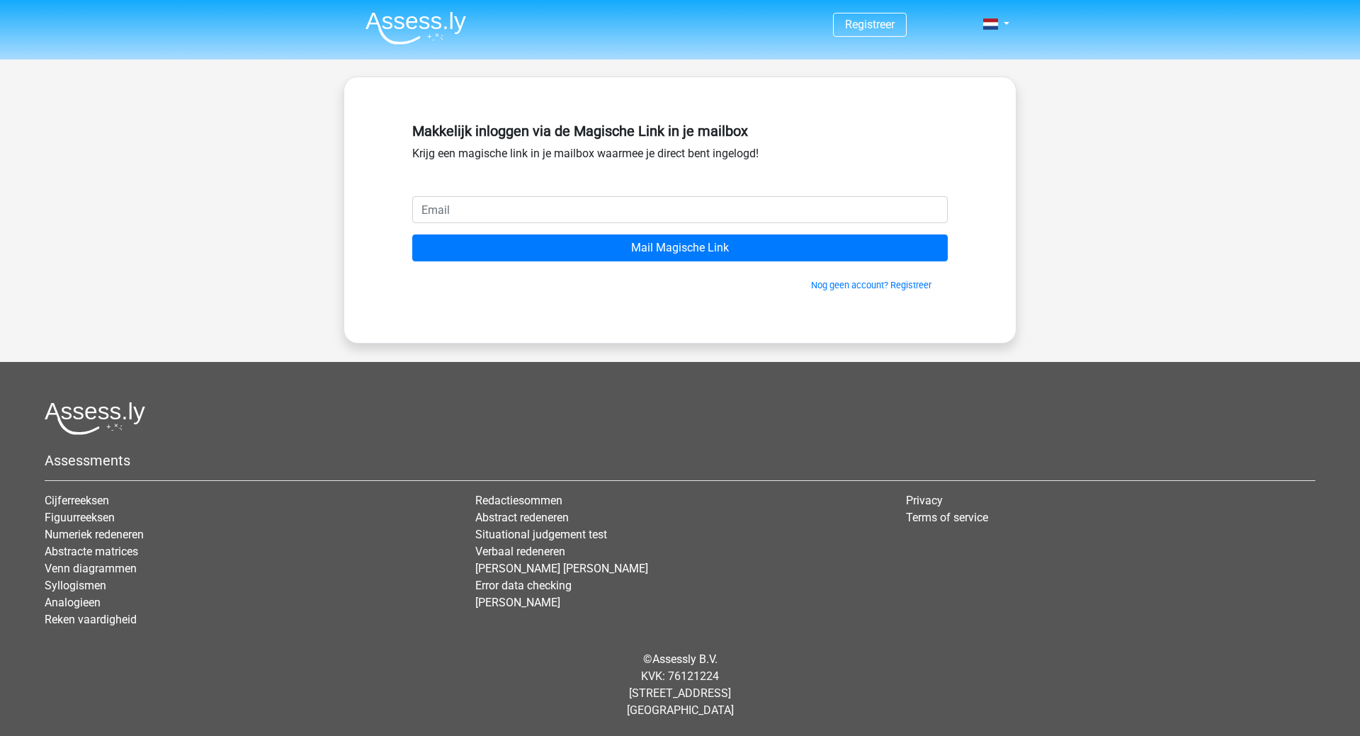
click at [469, 200] on input "email" at bounding box center [679, 209] width 535 height 27
type input "vandenbrom@vandorp.eu"
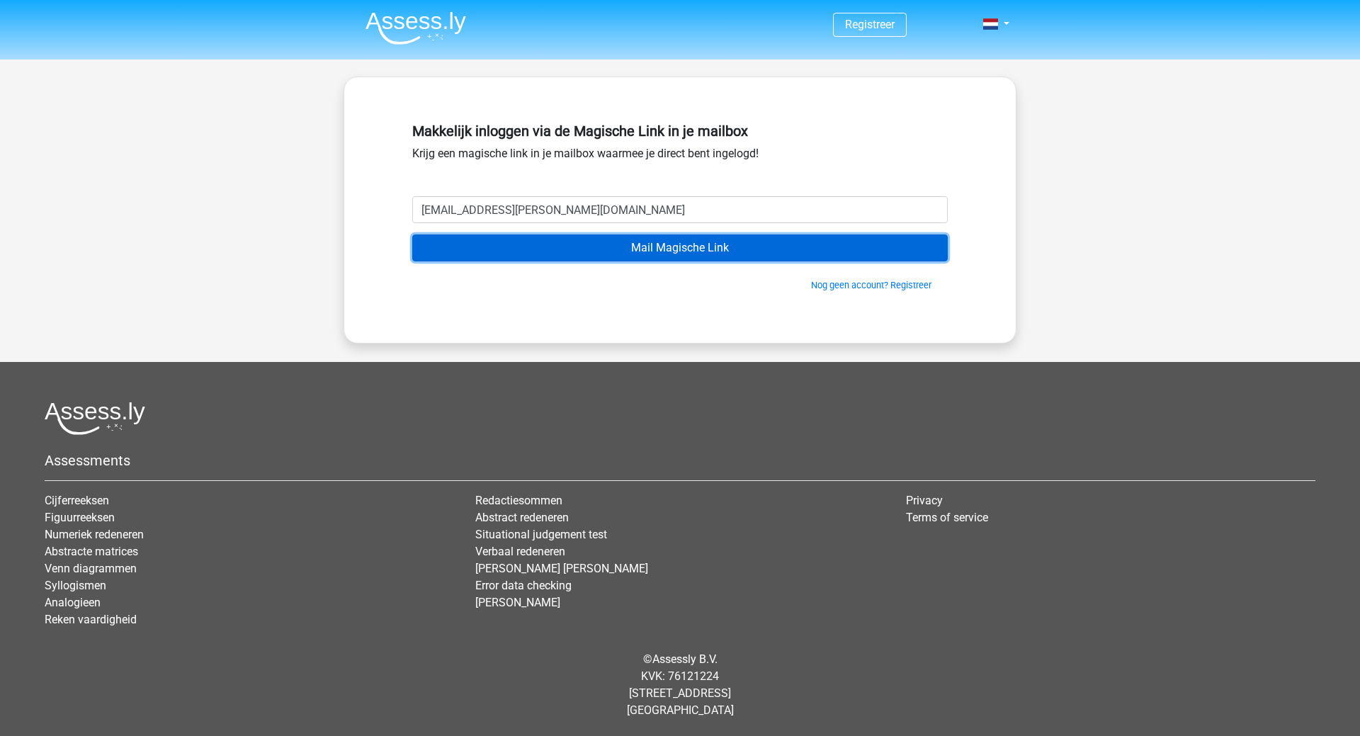
click at [666, 245] on input "Mail Magische Link" at bounding box center [679, 247] width 535 height 27
